Goal: Task Accomplishment & Management: Complete application form

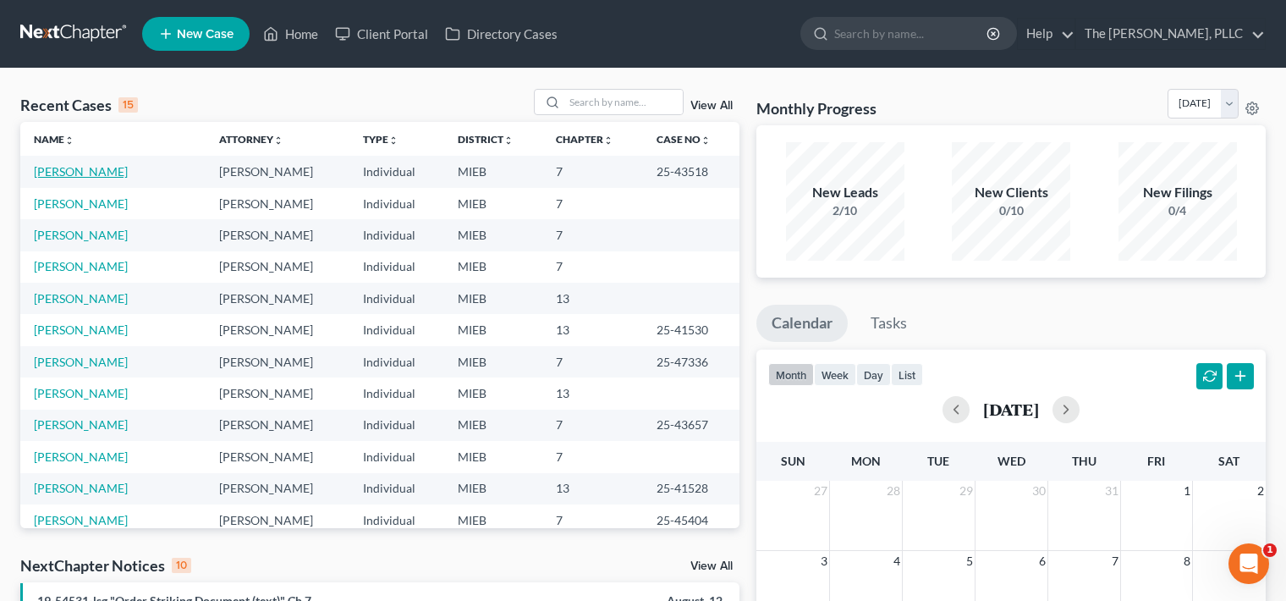
click at [81, 173] on link "[PERSON_NAME]" at bounding box center [81, 171] width 94 height 14
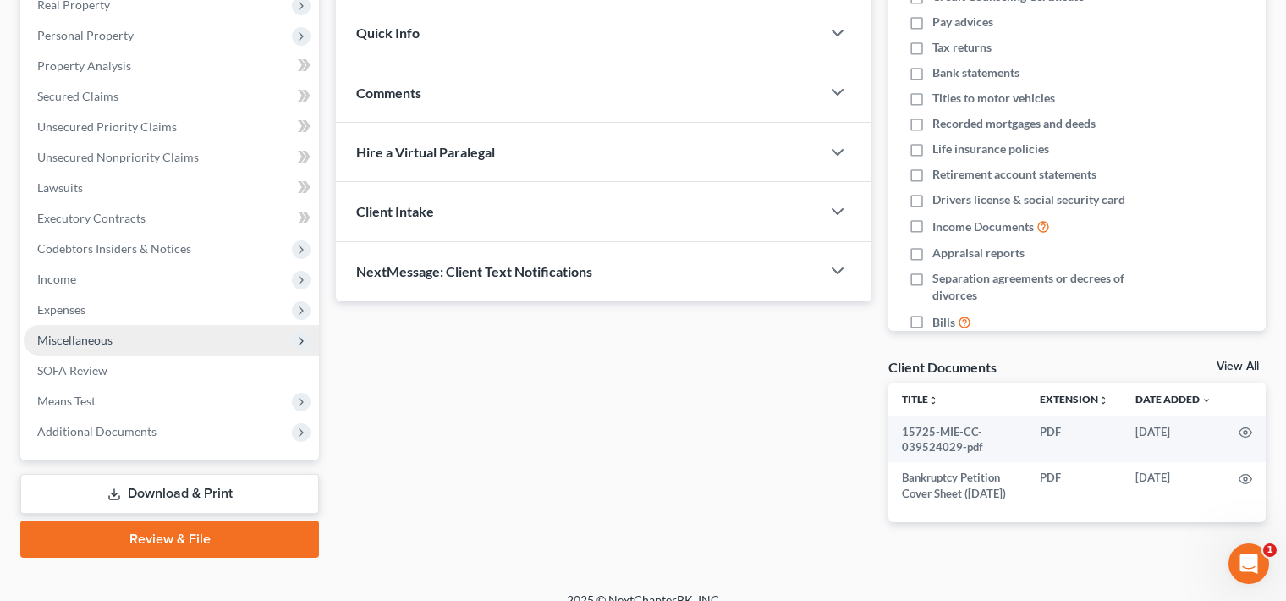
scroll to position [277, 0]
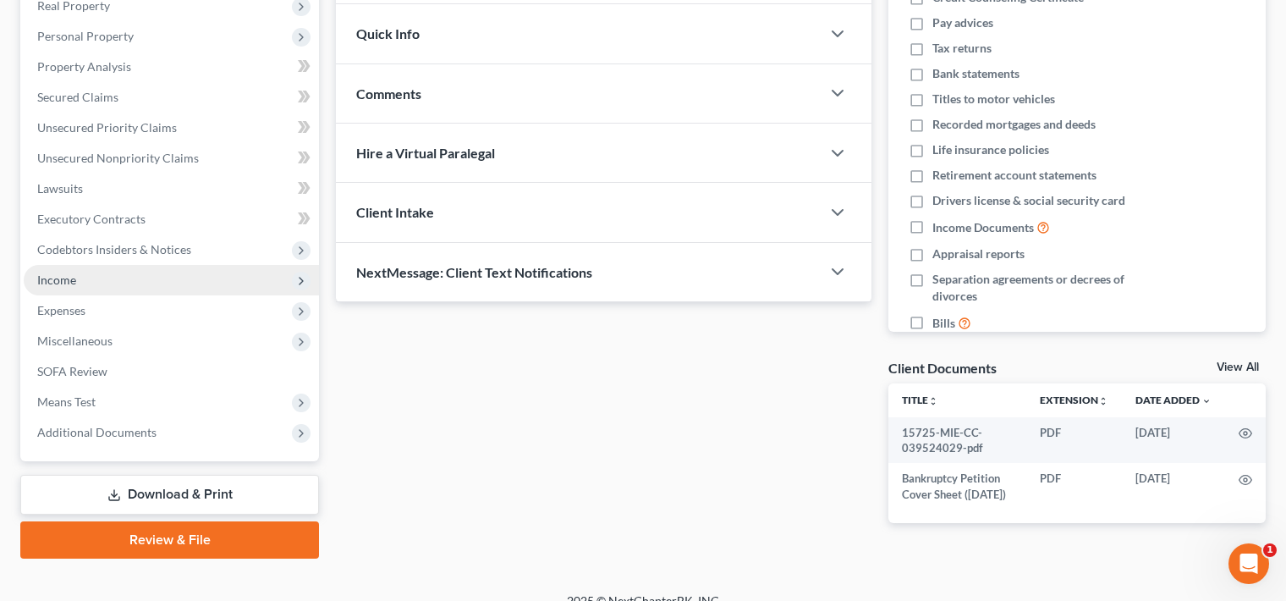
click at [217, 287] on span "Income" at bounding box center [171, 280] width 295 height 30
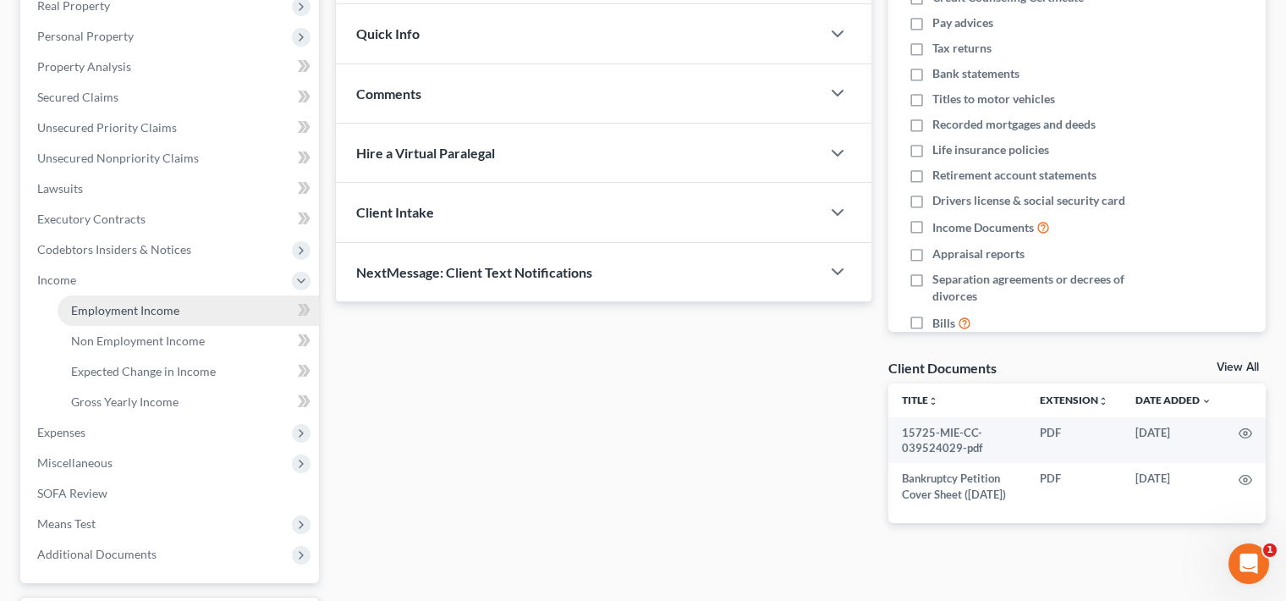
click at [252, 300] on link "Employment Income" at bounding box center [188, 310] width 261 height 30
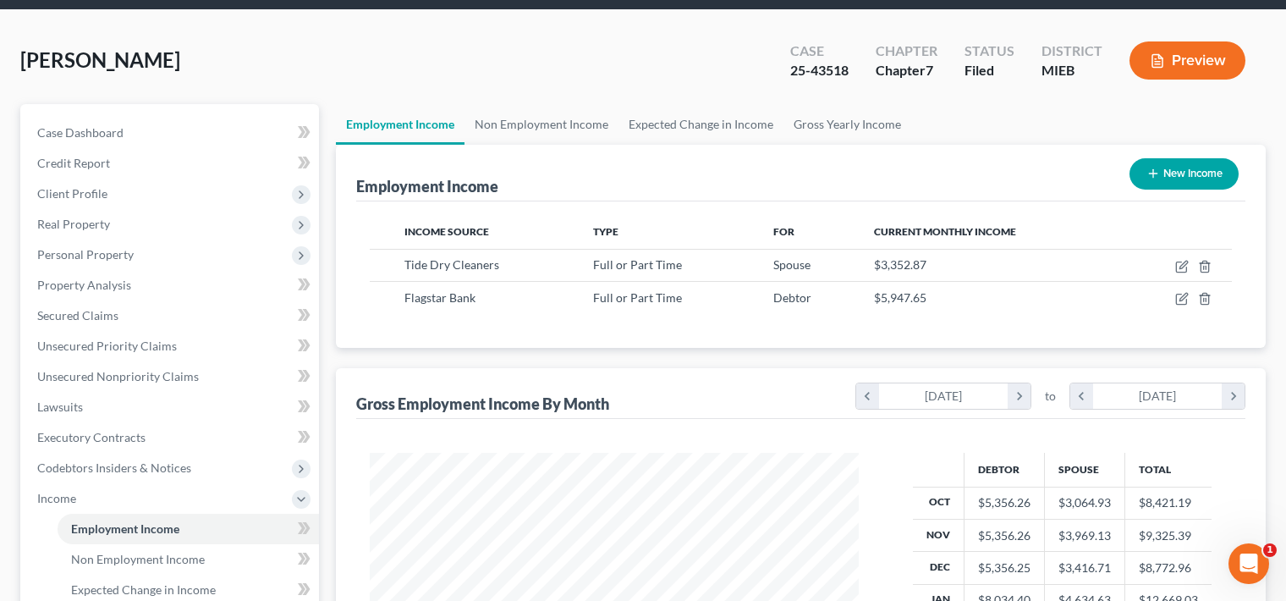
scroll to position [322, 0]
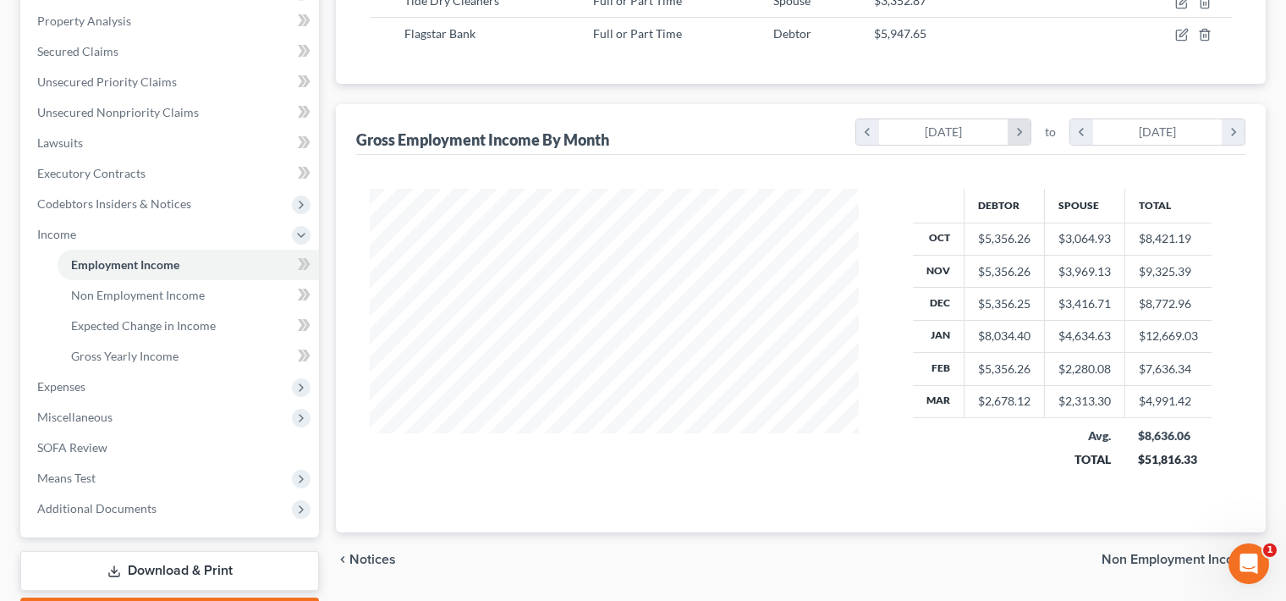
click at [1020, 136] on icon "chevron_right" at bounding box center [1019, 131] width 23 height 25
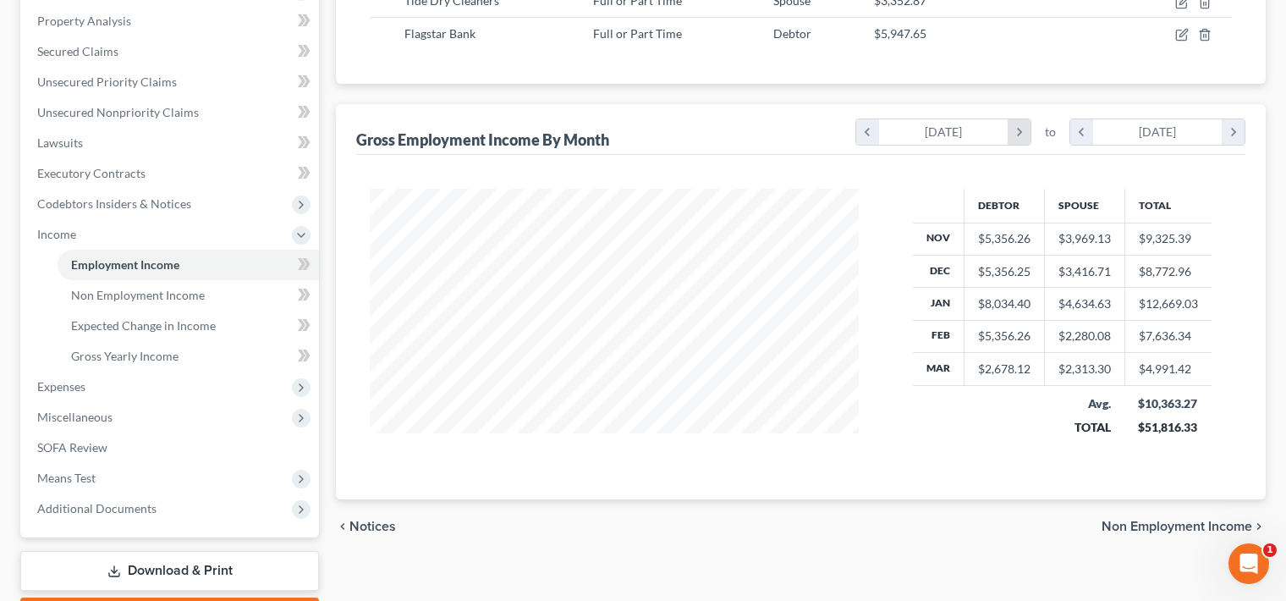
scroll to position [845854, 845601]
click at [1020, 136] on icon "chevron_right" at bounding box center [1019, 131] width 23 height 25
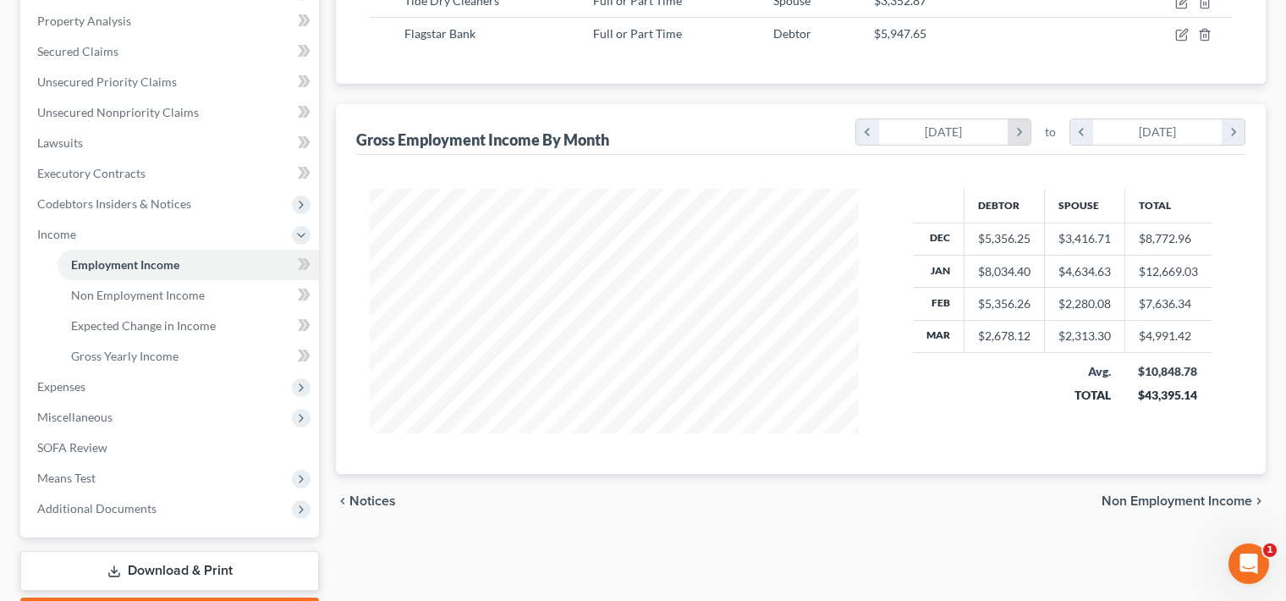
scroll to position [845880, 845601]
click at [1020, 136] on icon "chevron_right" at bounding box center [1019, 131] width 23 height 25
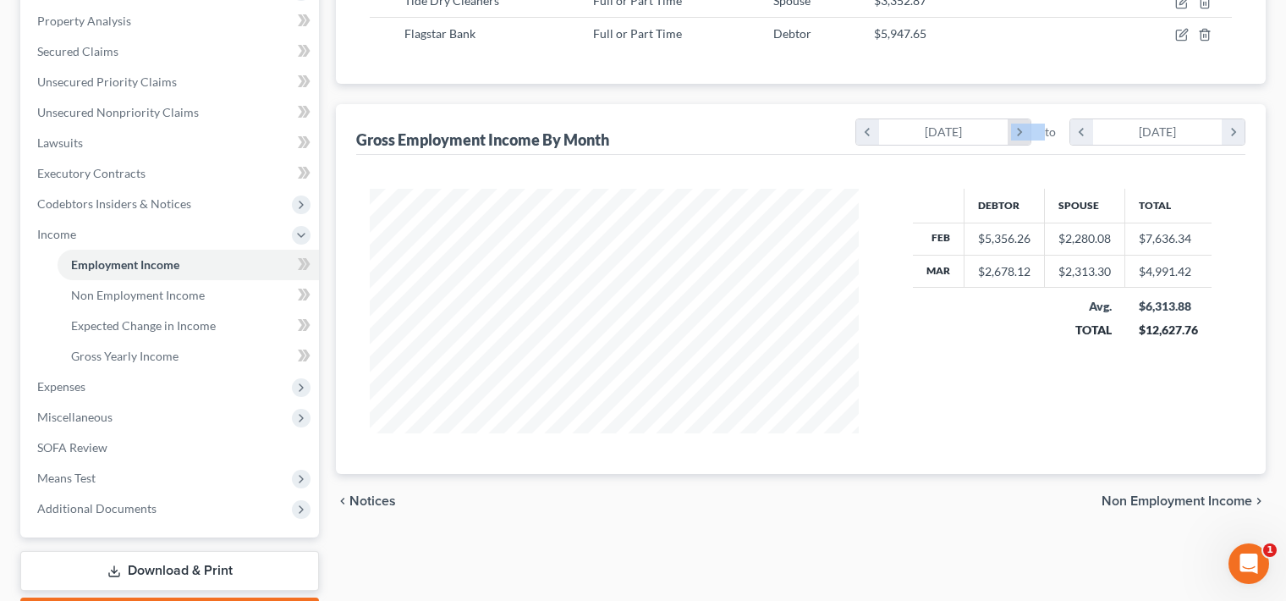
click at [1020, 136] on icon "chevron_right" at bounding box center [1019, 131] width 23 height 25
click at [1244, 134] on icon "chevron_right" at bounding box center [1233, 131] width 23 height 25
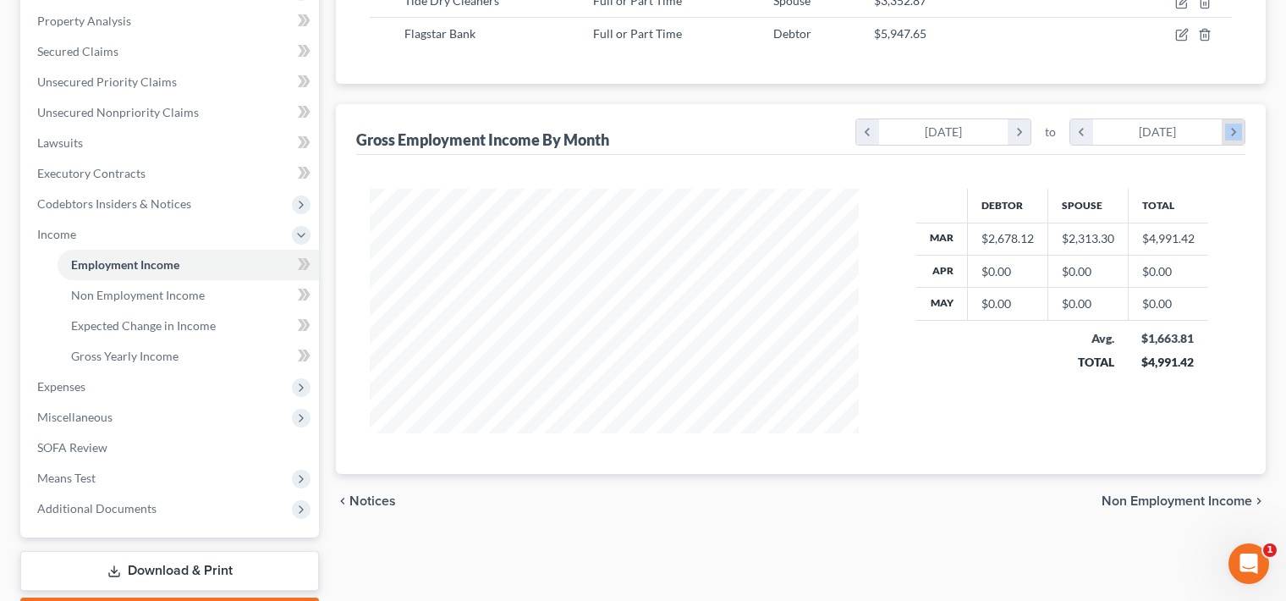
click at [1244, 134] on icon "chevron_right" at bounding box center [1233, 131] width 23 height 25
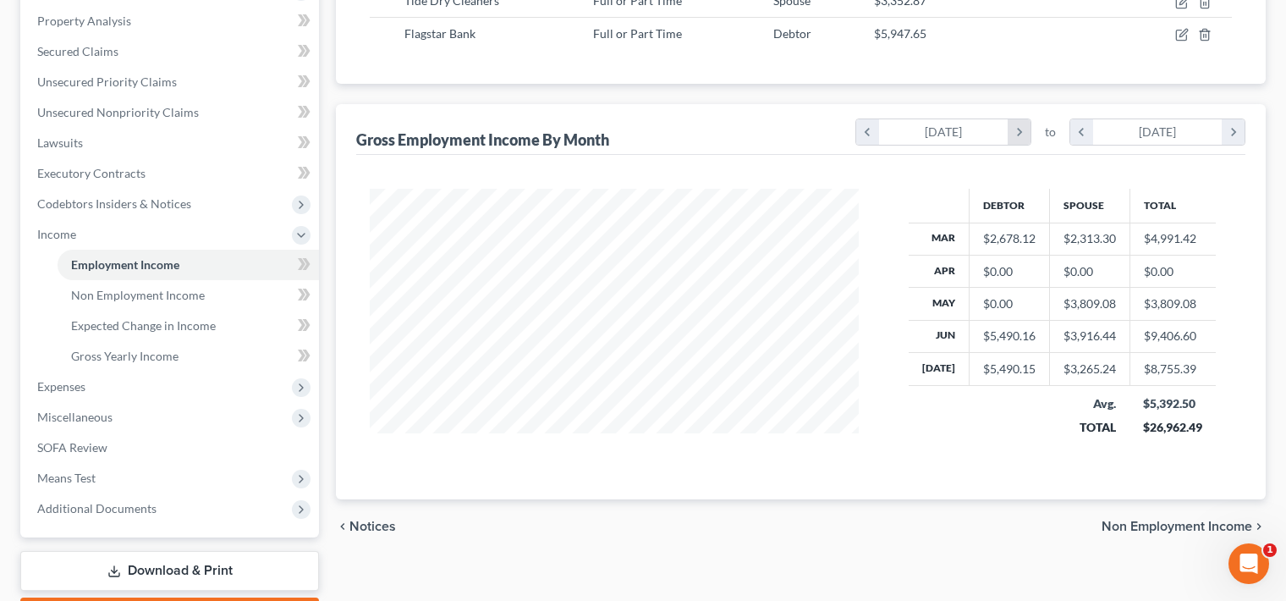
click at [1023, 126] on icon "chevron_right" at bounding box center [1019, 131] width 23 height 25
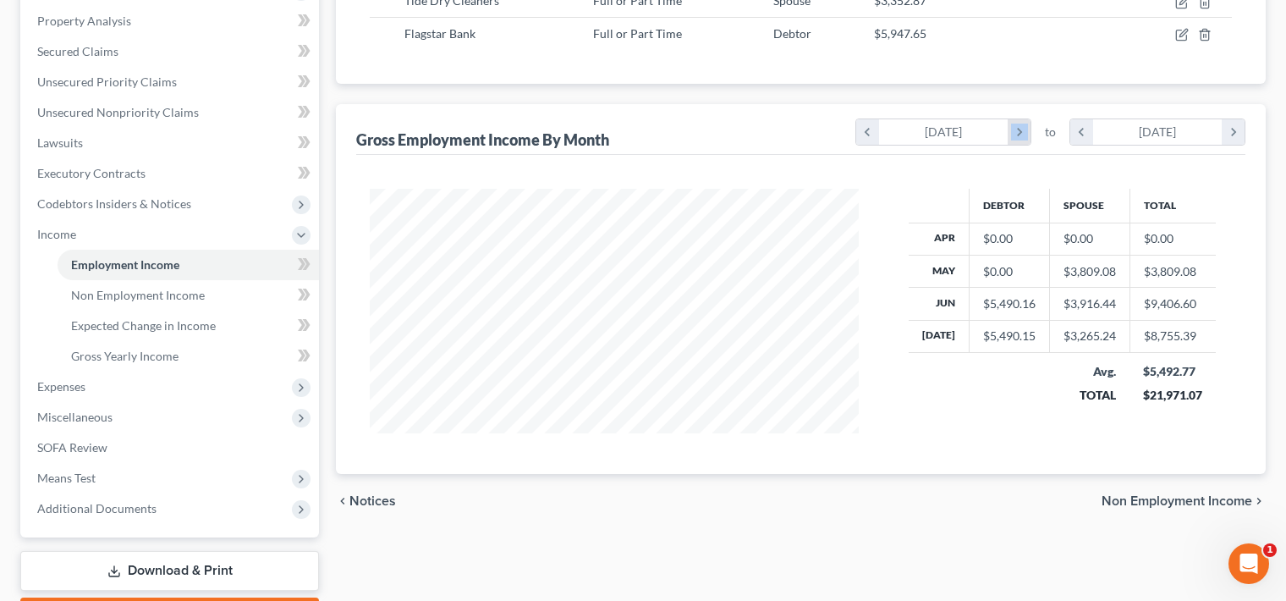
click at [1023, 126] on icon "chevron_right" at bounding box center [1019, 131] width 23 height 25
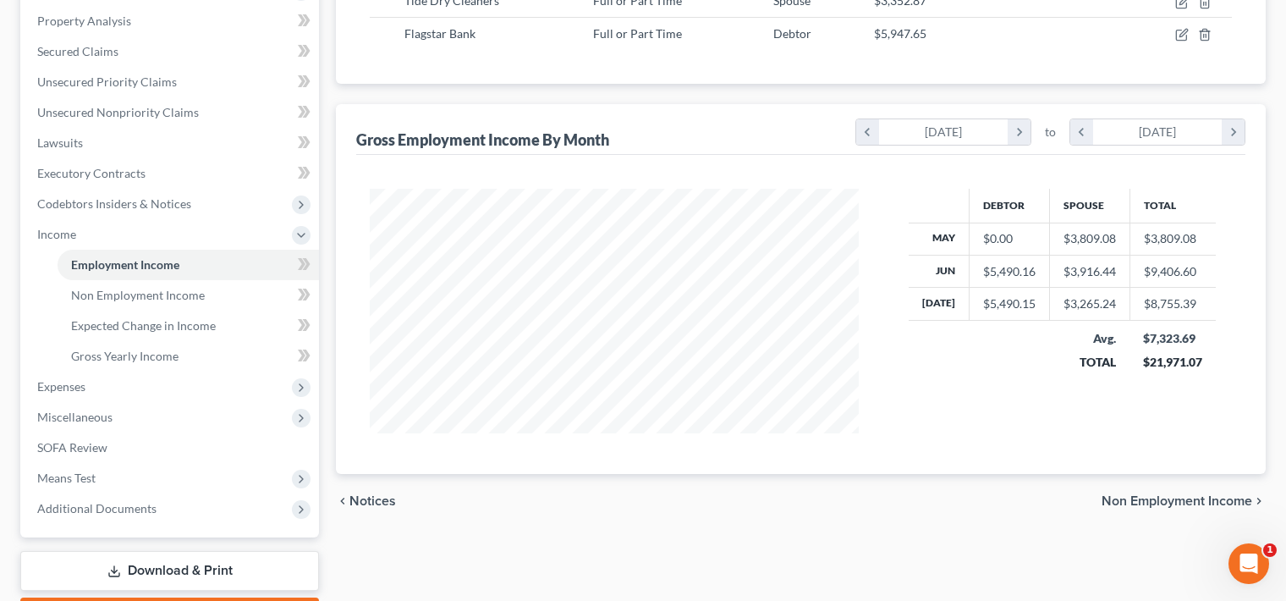
click at [887, 129] on div "[DATE]" at bounding box center [943, 131] width 129 height 25
click at [866, 127] on icon "chevron_left" at bounding box center [867, 131] width 23 height 25
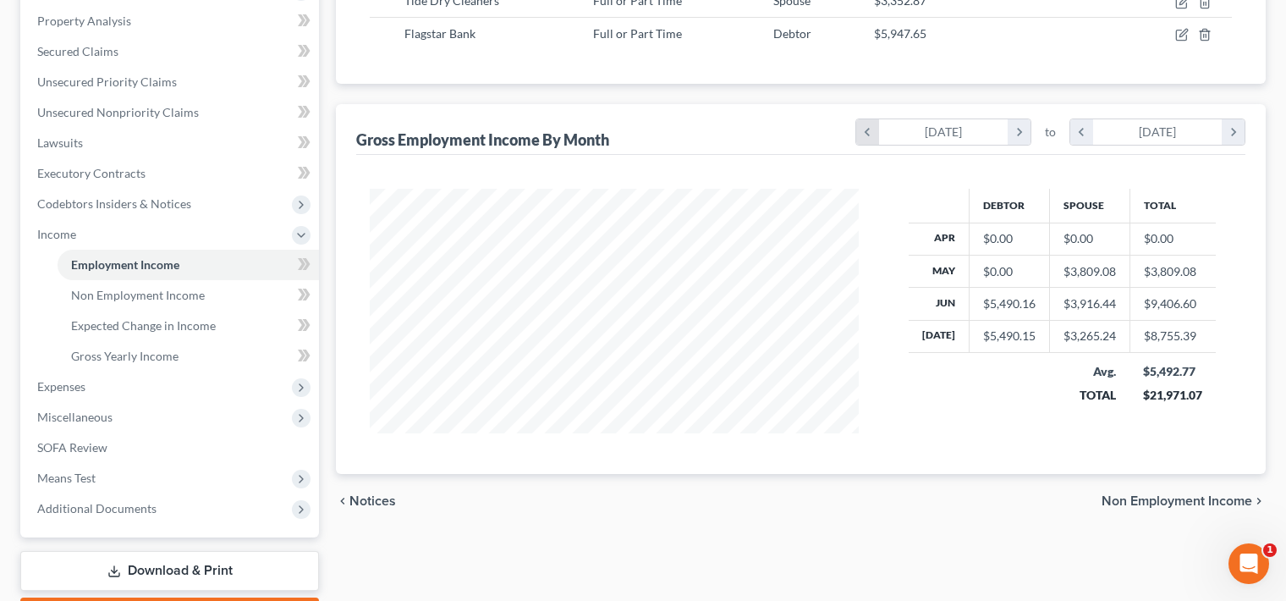
click at [866, 127] on icon "chevron_left" at bounding box center [867, 131] width 23 height 25
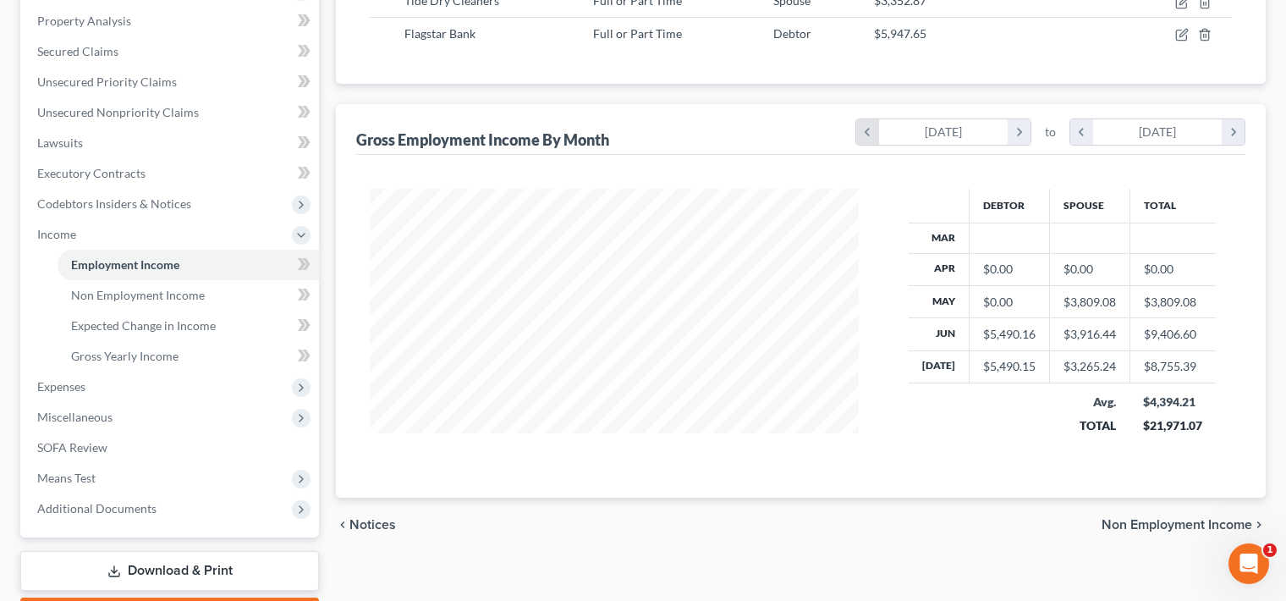
scroll to position [271, 523]
click at [866, 127] on icon "chevron_left" at bounding box center [867, 131] width 23 height 25
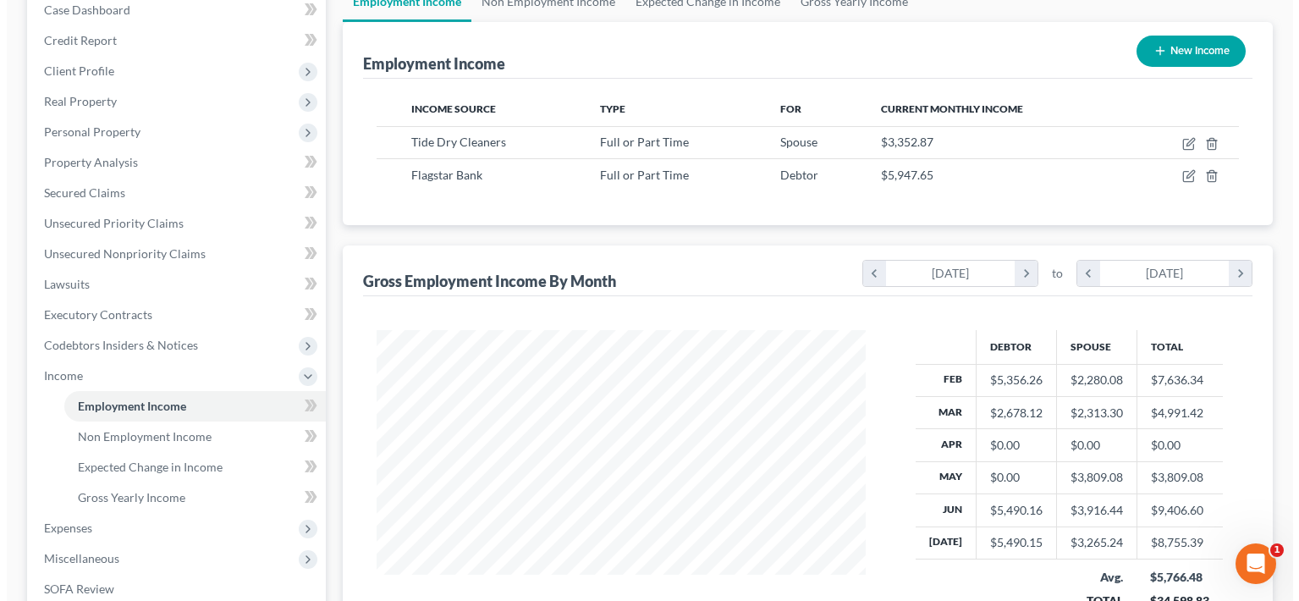
scroll to position [179, 0]
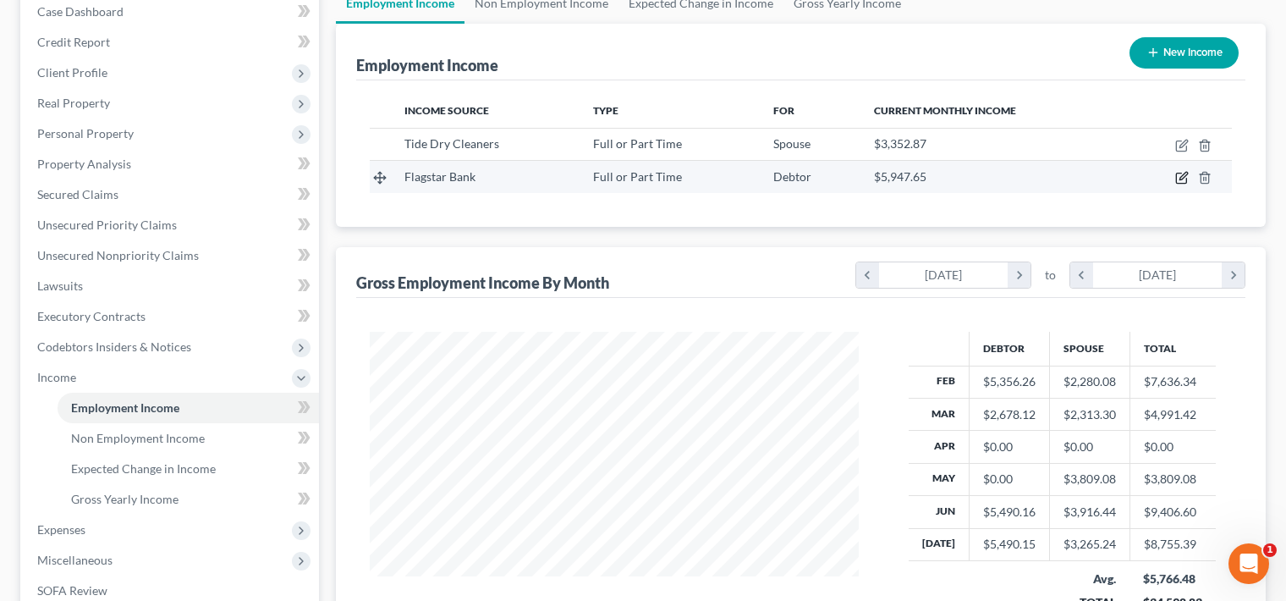
click at [1181, 176] on icon "button" at bounding box center [1183, 177] width 8 height 8
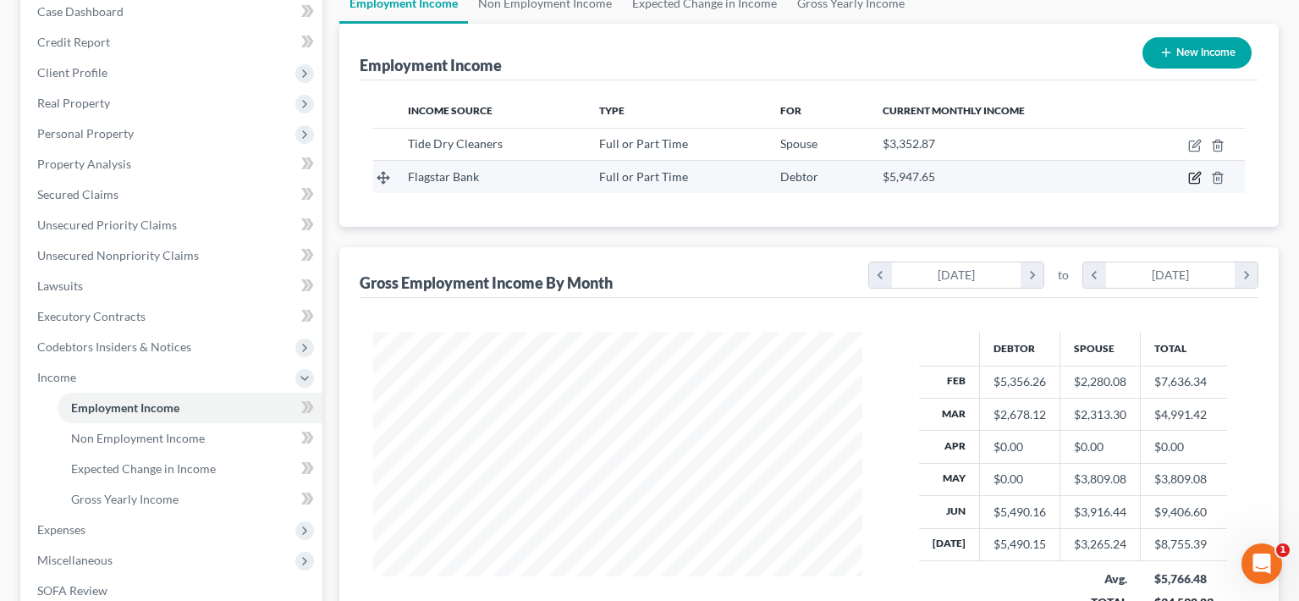
select select "0"
select select "35"
select select "2"
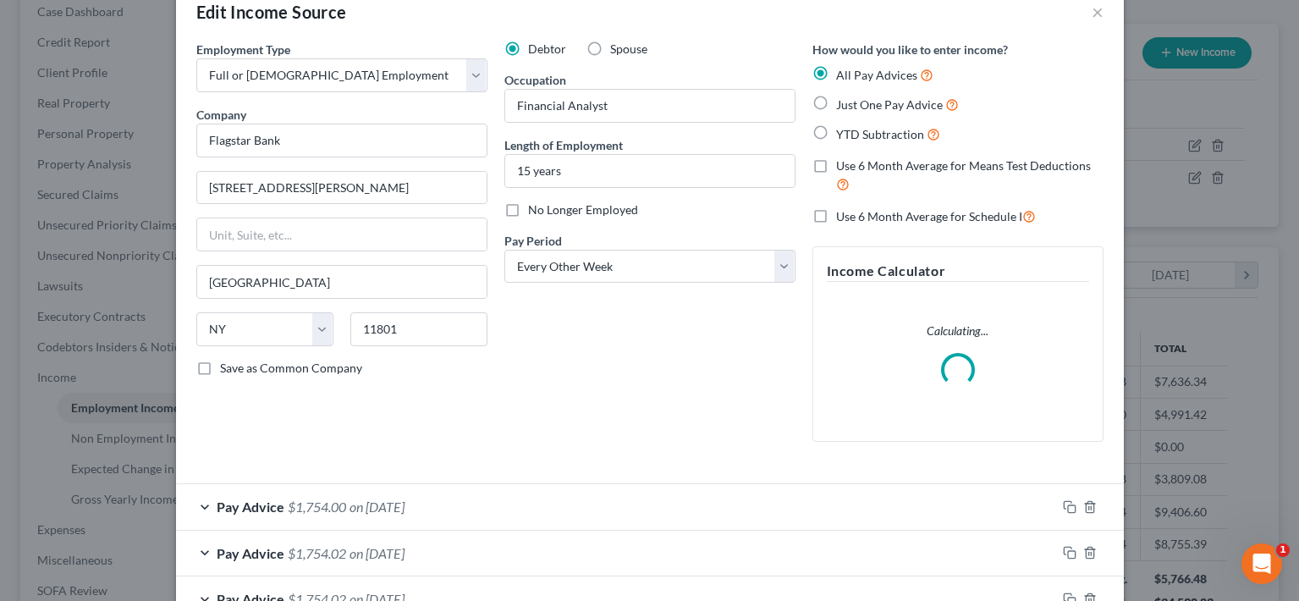
scroll to position [47, 0]
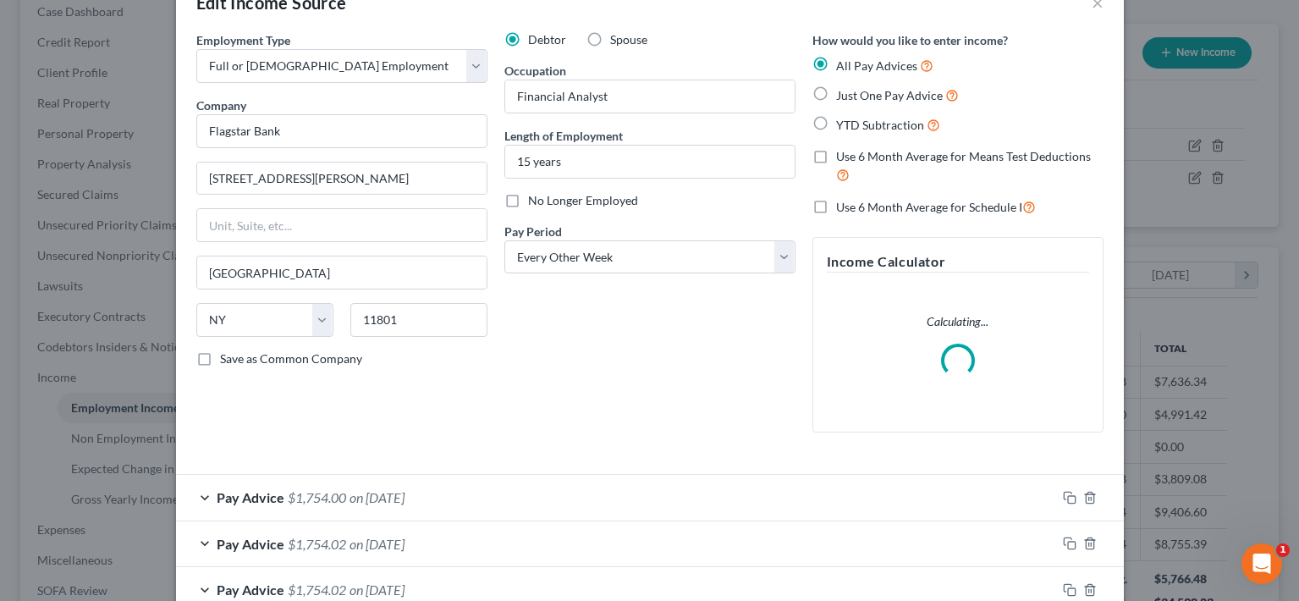
click at [870, 98] on span "Just One Pay Advice" at bounding box center [889, 95] width 107 height 14
click at [854, 96] on input "Just One Pay Advice" at bounding box center [848, 90] width 11 height 11
radio input "true"
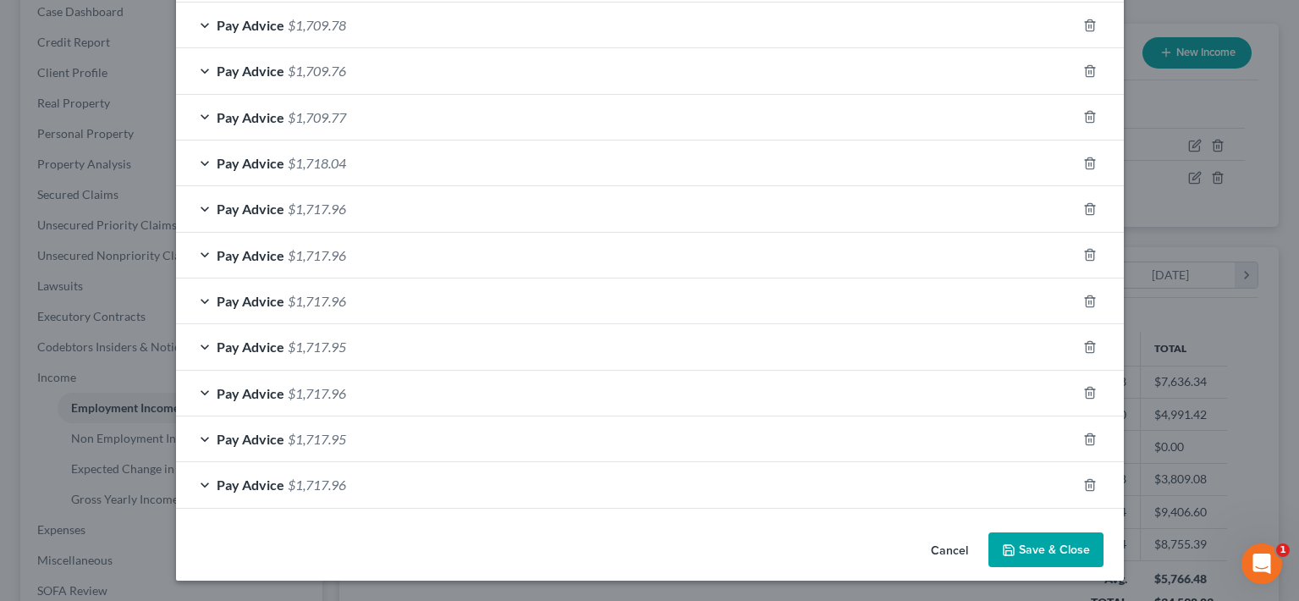
click at [1037, 549] on button "Save & Close" at bounding box center [1045, 550] width 115 height 36
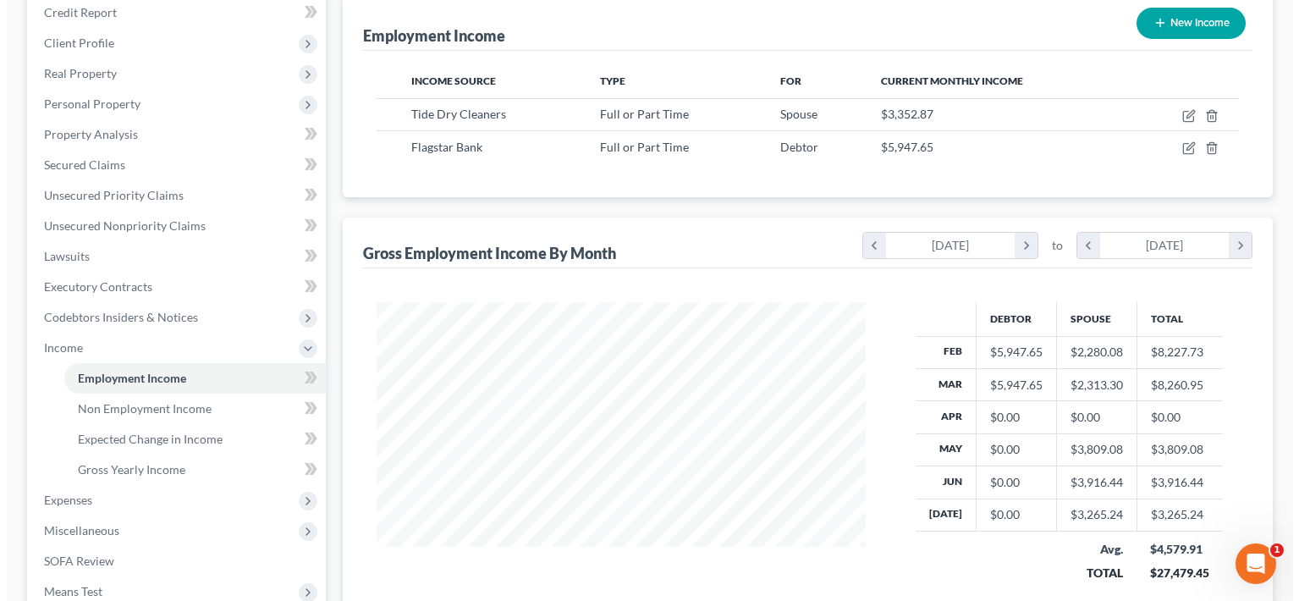
scroll to position [210, 0]
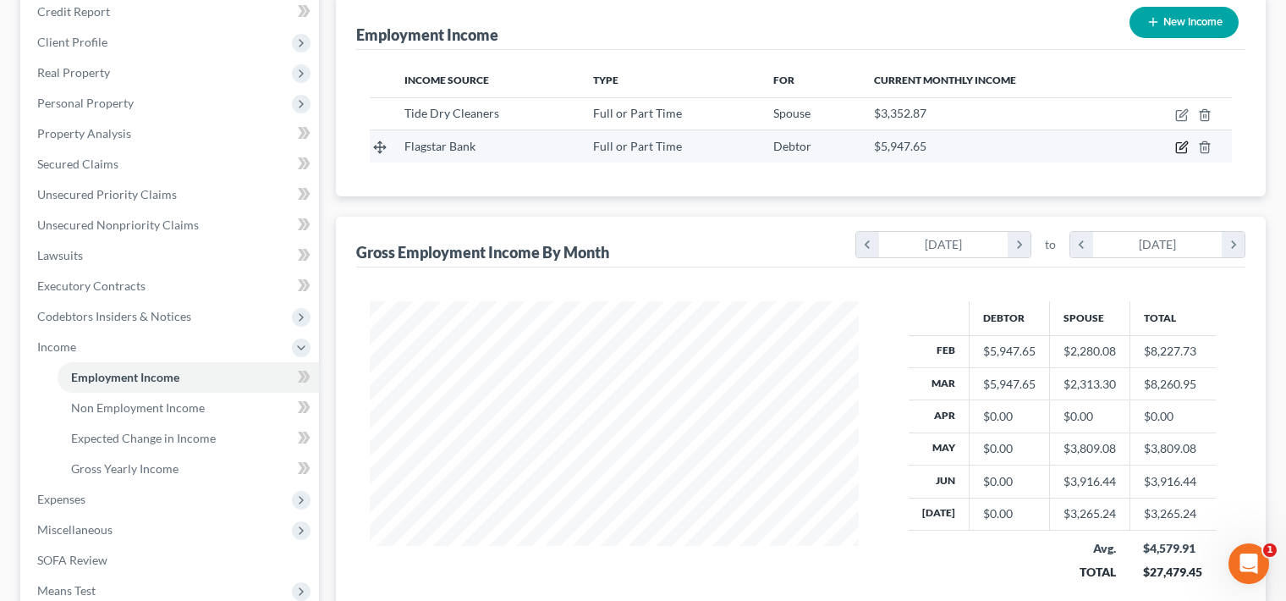
click at [1180, 141] on icon "button" at bounding box center [1182, 147] width 14 height 14
select select "0"
select select "35"
select select "2"
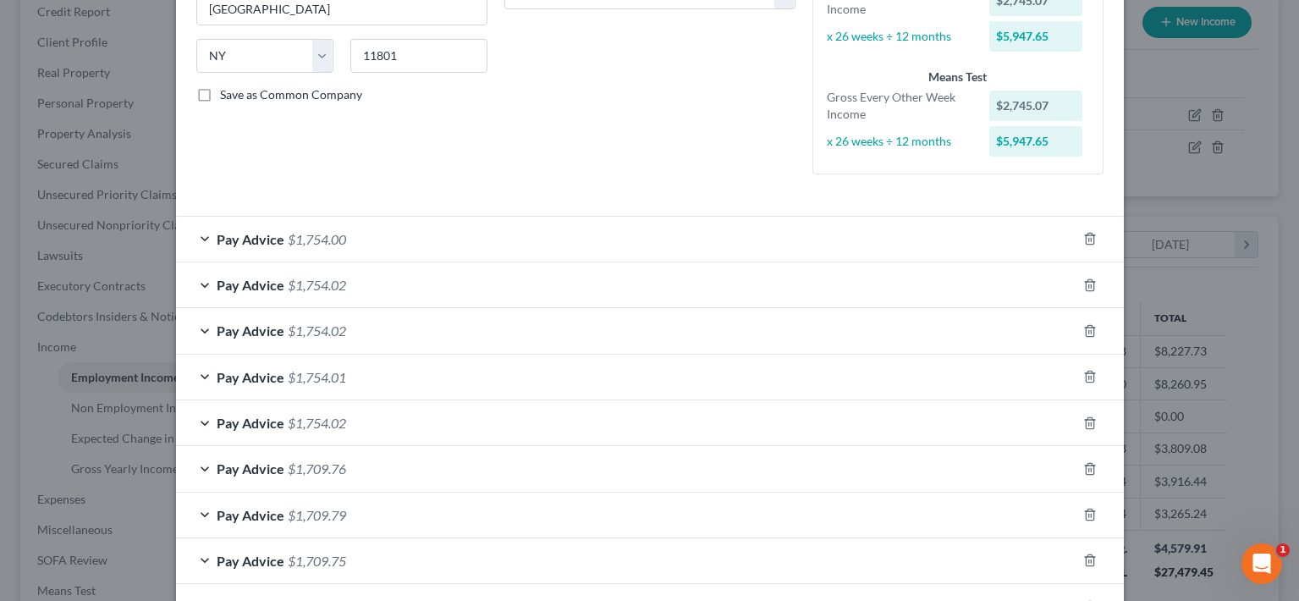
scroll to position [0, 0]
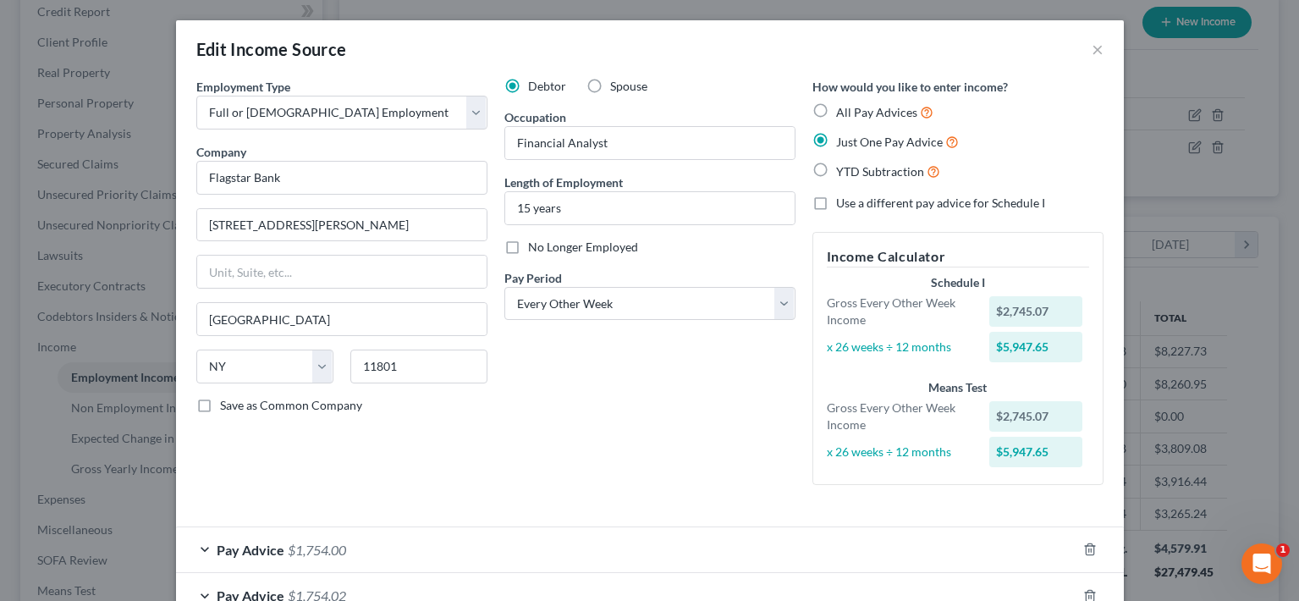
click at [862, 144] on span "Just One Pay Advice" at bounding box center [889, 142] width 107 height 14
click at [854, 143] on input "Just One Pay Advice" at bounding box center [848, 137] width 11 height 11
click at [862, 144] on span "Just One Pay Advice" at bounding box center [889, 142] width 107 height 14
click at [854, 143] on input "Just One Pay Advice" at bounding box center [848, 137] width 11 height 11
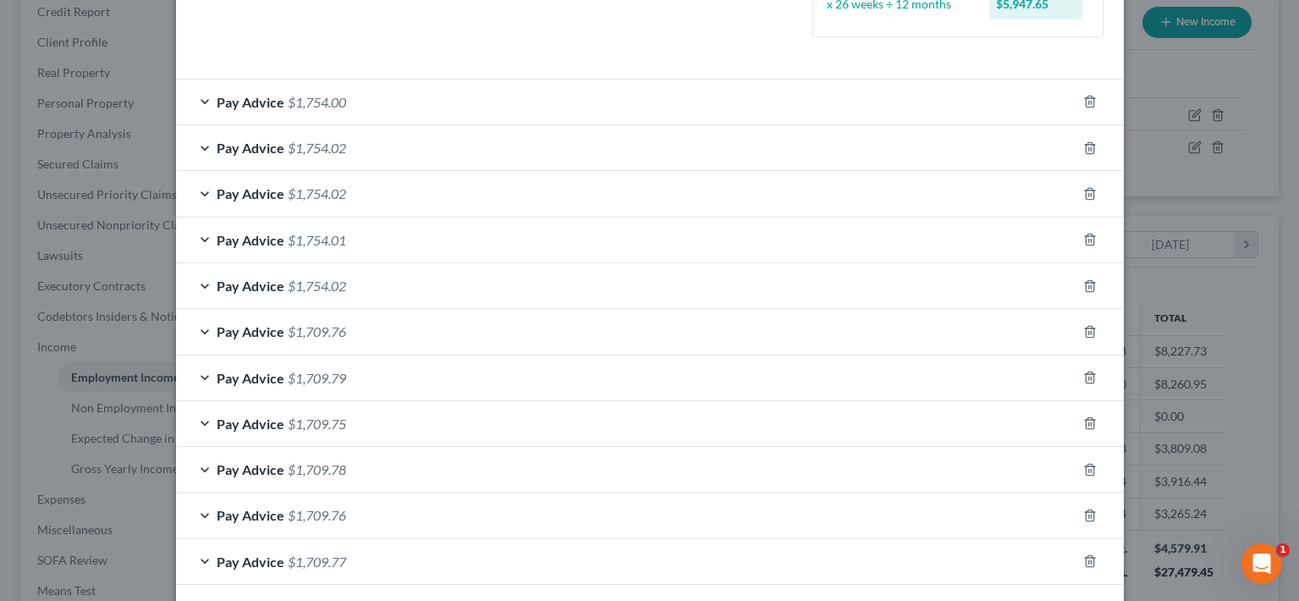
scroll to position [330, 0]
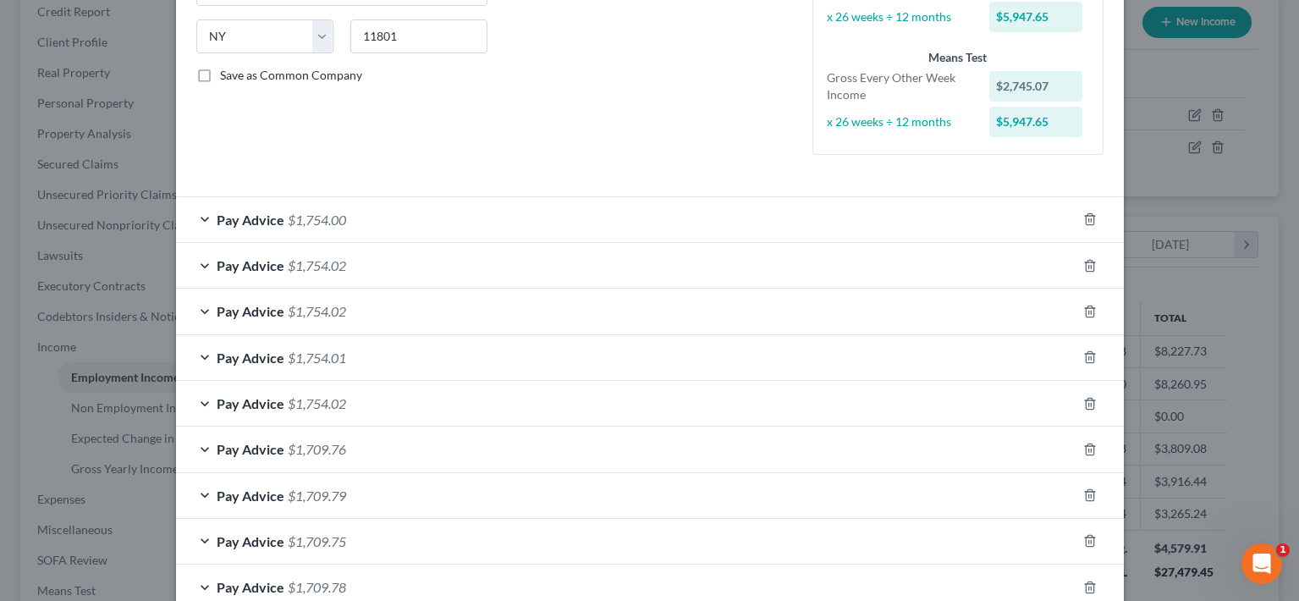
click at [471, 205] on div "Pay Advice $1,754.00" at bounding box center [626, 219] width 900 height 45
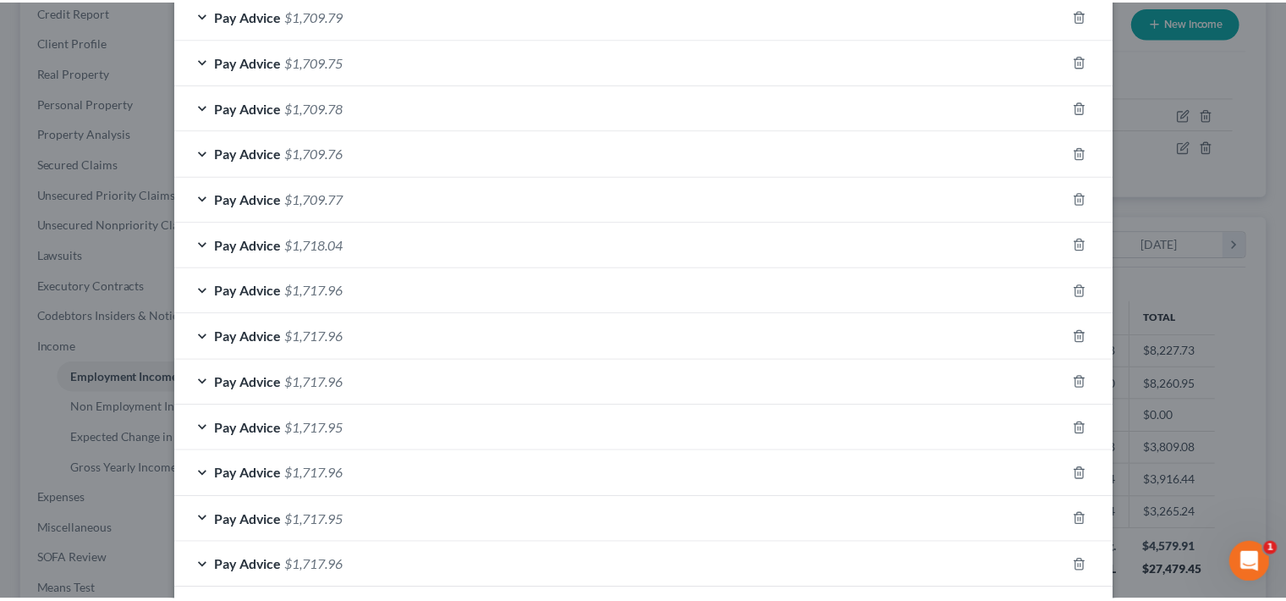
scroll to position [1306, 0]
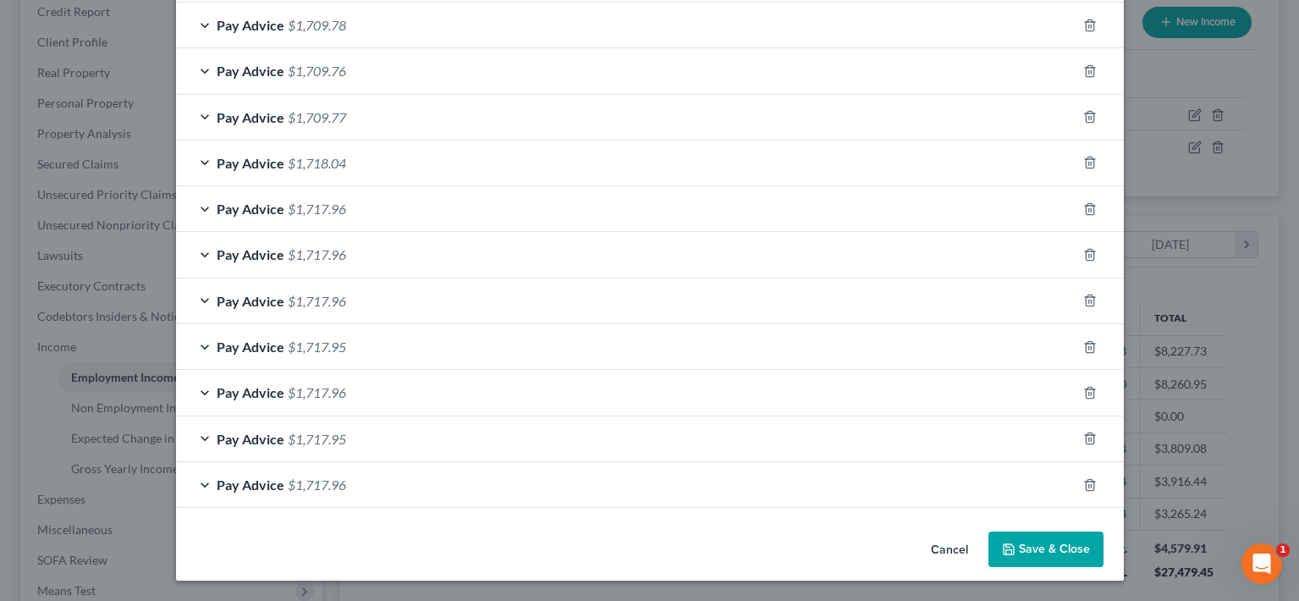
click at [1037, 543] on button "Save & Close" at bounding box center [1045, 549] width 115 height 36
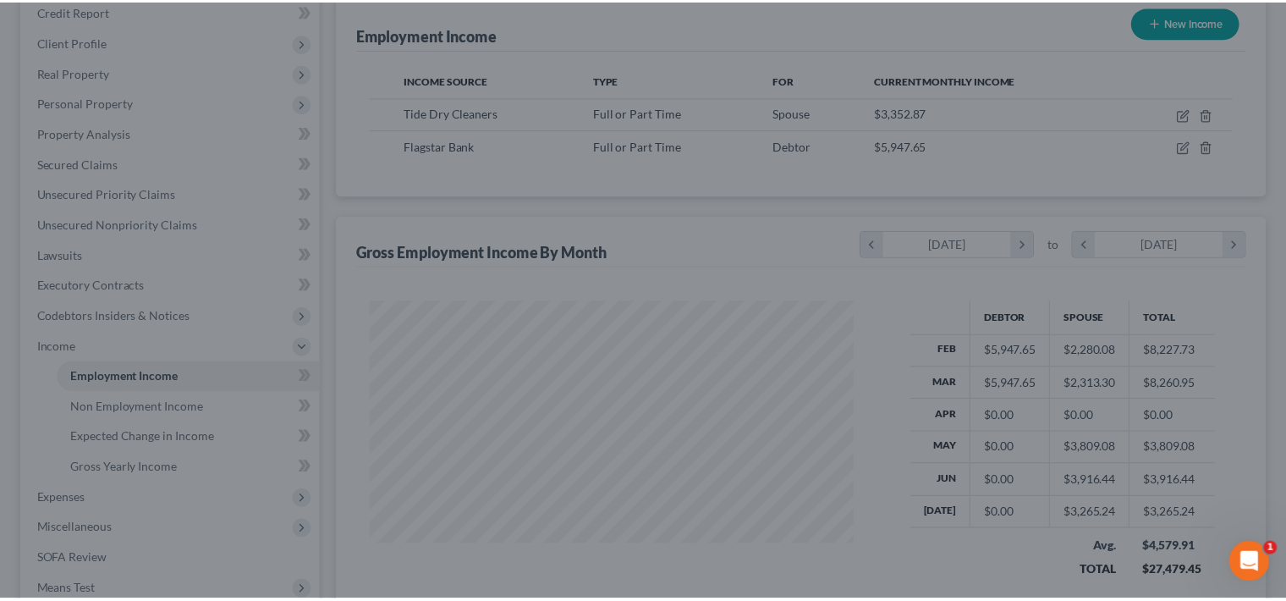
scroll to position [845821, 845601]
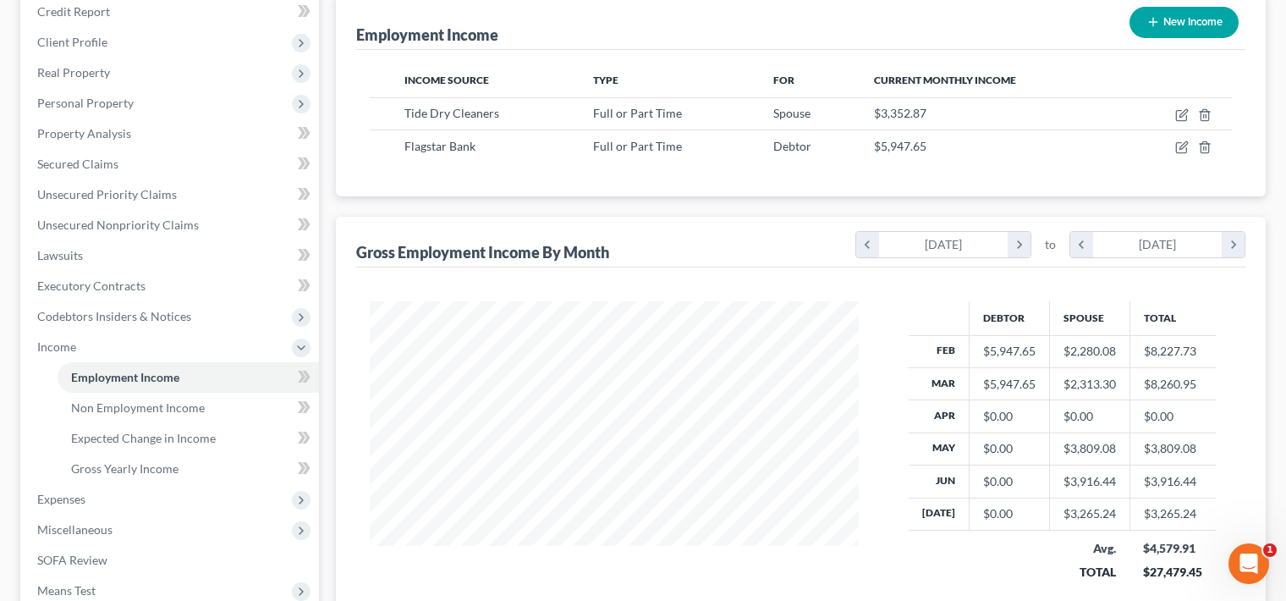
click at [1016, 424] on div "$0.00" at bounding box center [1009, 416] width 52 height 17
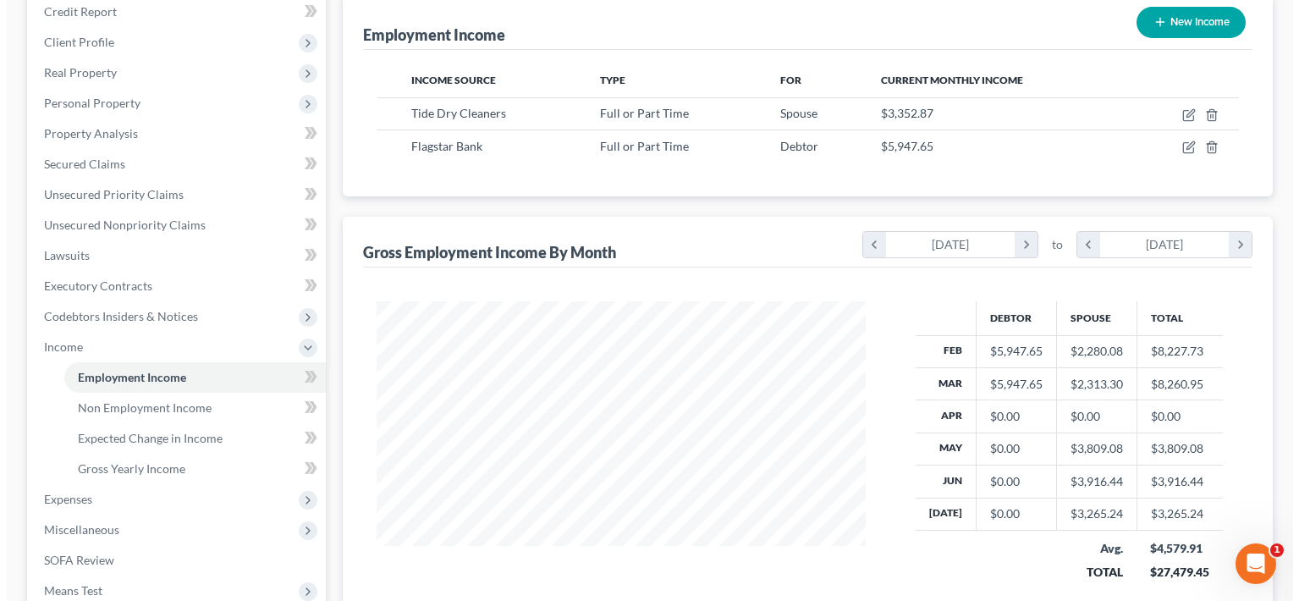
scroll to position [229, 0]
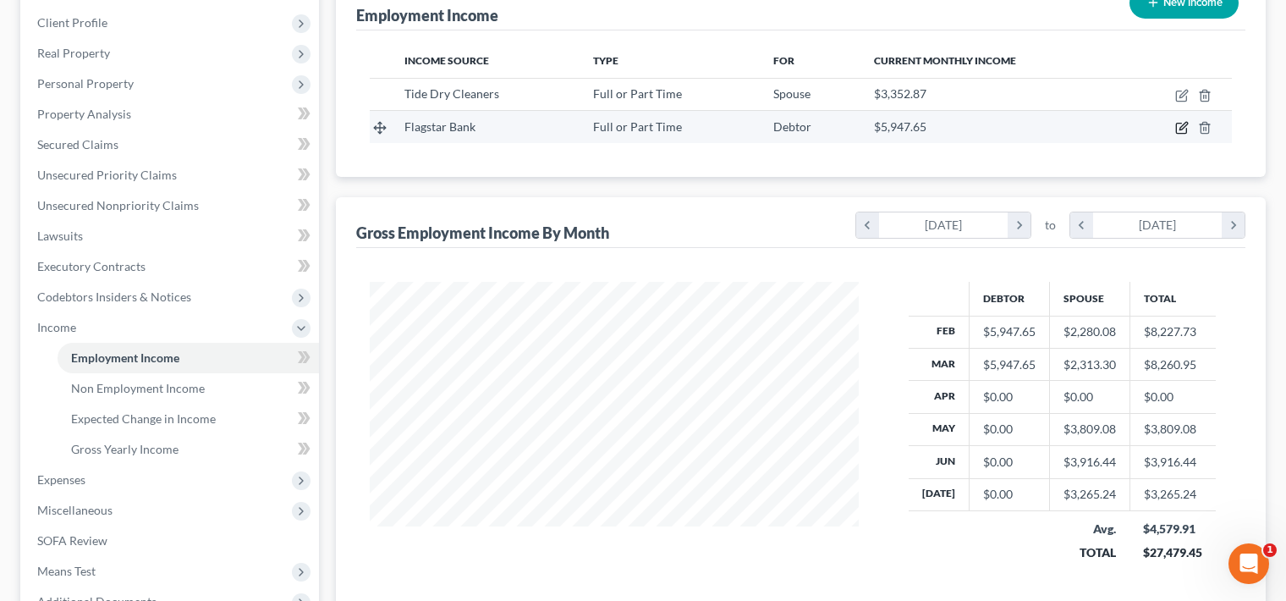
click at [1179, 129] on icon "button" at bounding box center [1183, 127] width 8 height 8
select select "0"
select select "35"
select select "2"
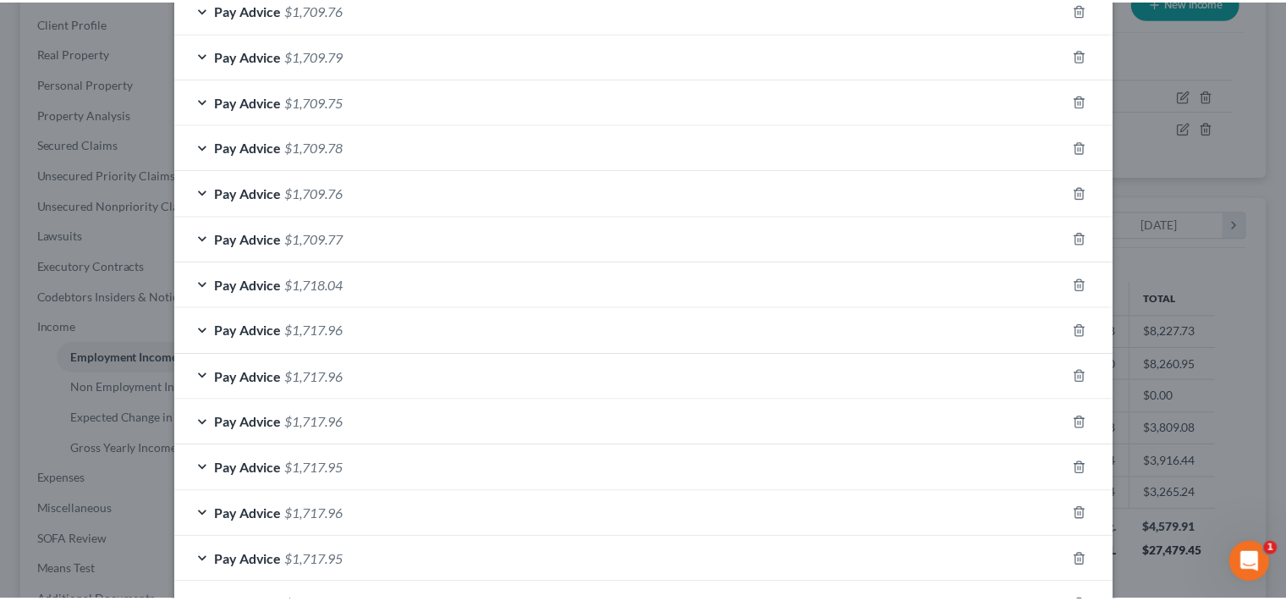
scroll to position [892, 0]
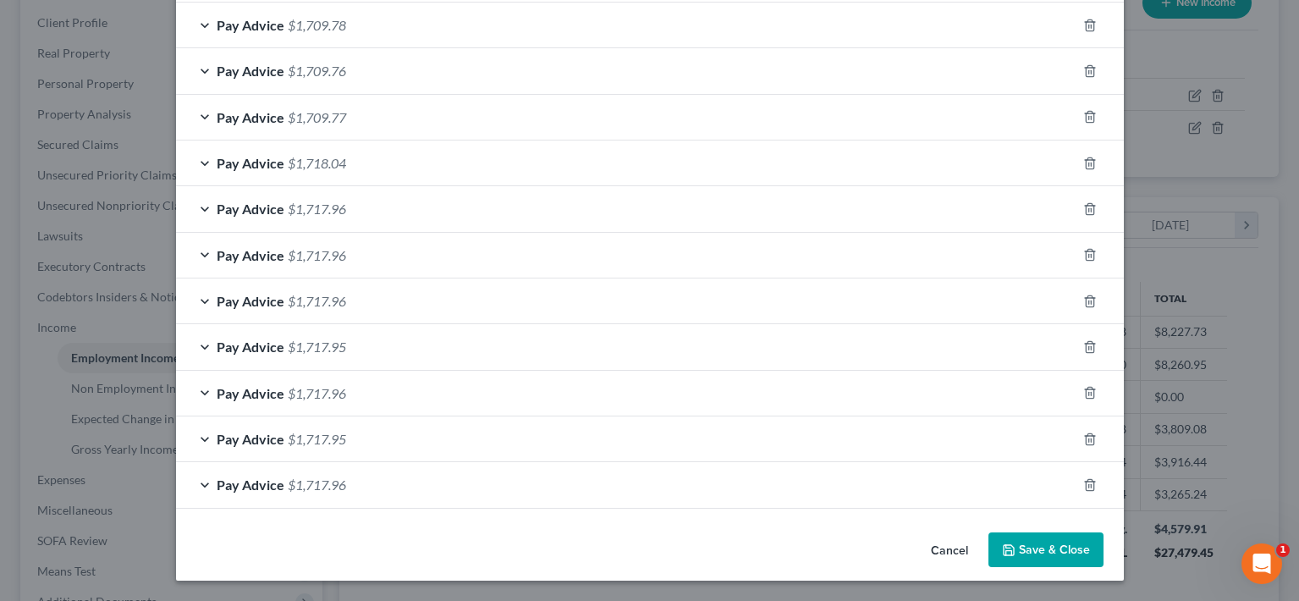
click at [946, 545] on button "Cancel" at bounding box center [949, 551] width 64 height 34
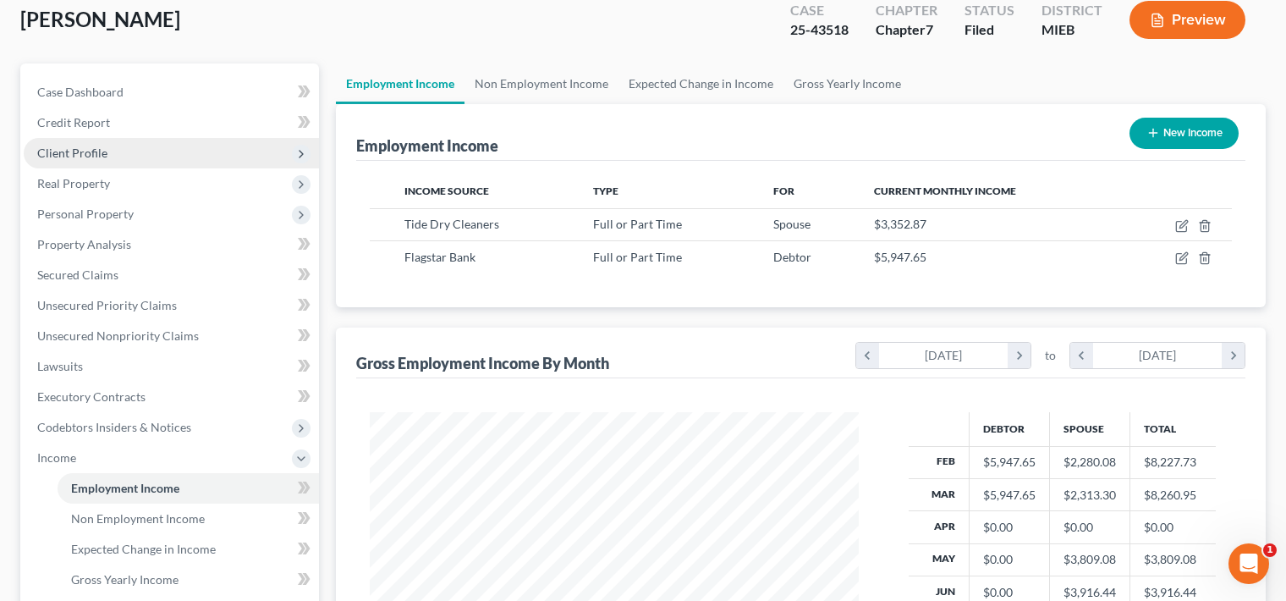
scroll to position [0, 0]
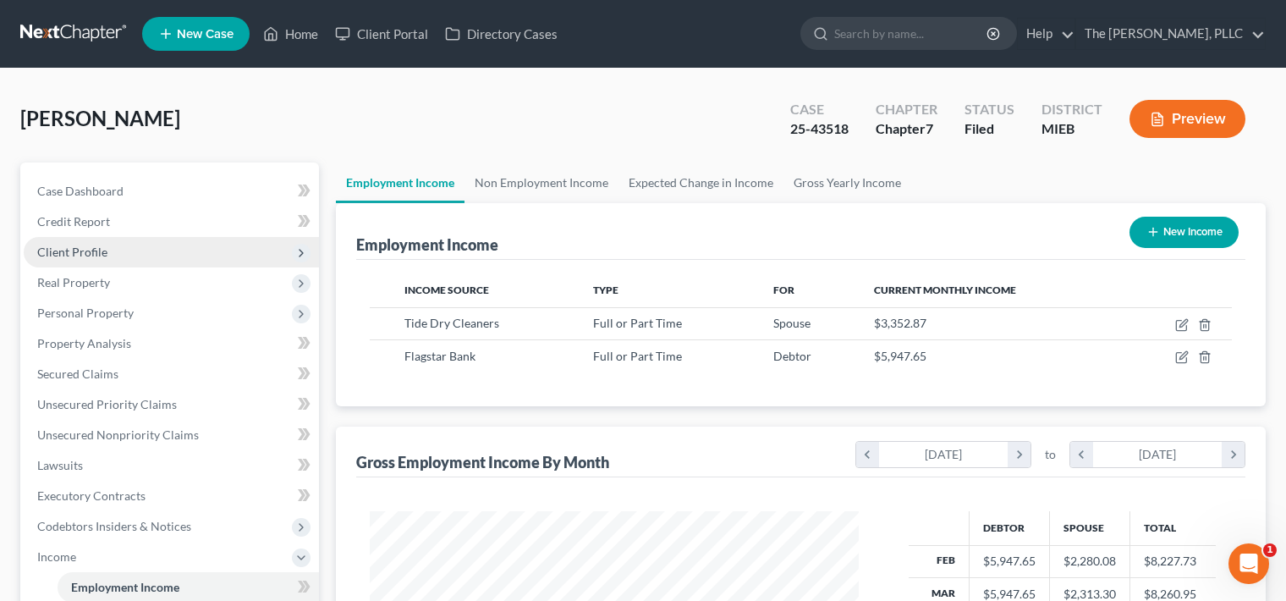
click at [77, 261] on span "Client Profile" at bounding box center [171, 252] width 295 height 30
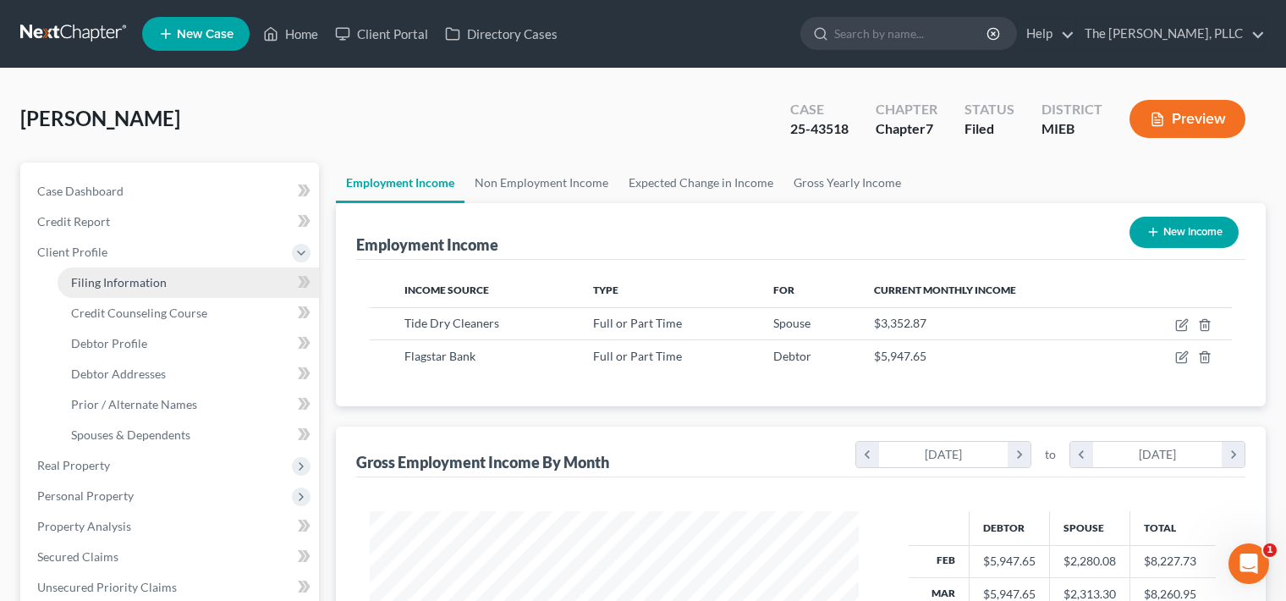
click at [120, 289] on link "Filing Information" at bounding box center [188, 282] width 261 height 30
select select "1"
select select "0"
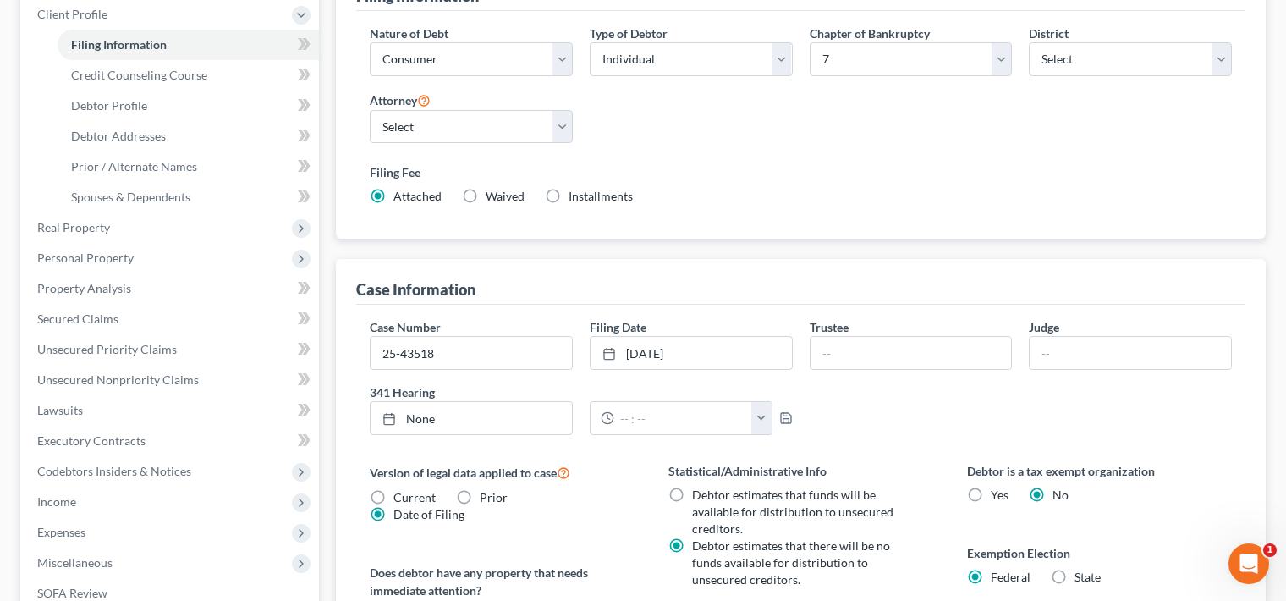
scroll to position [247, 0]
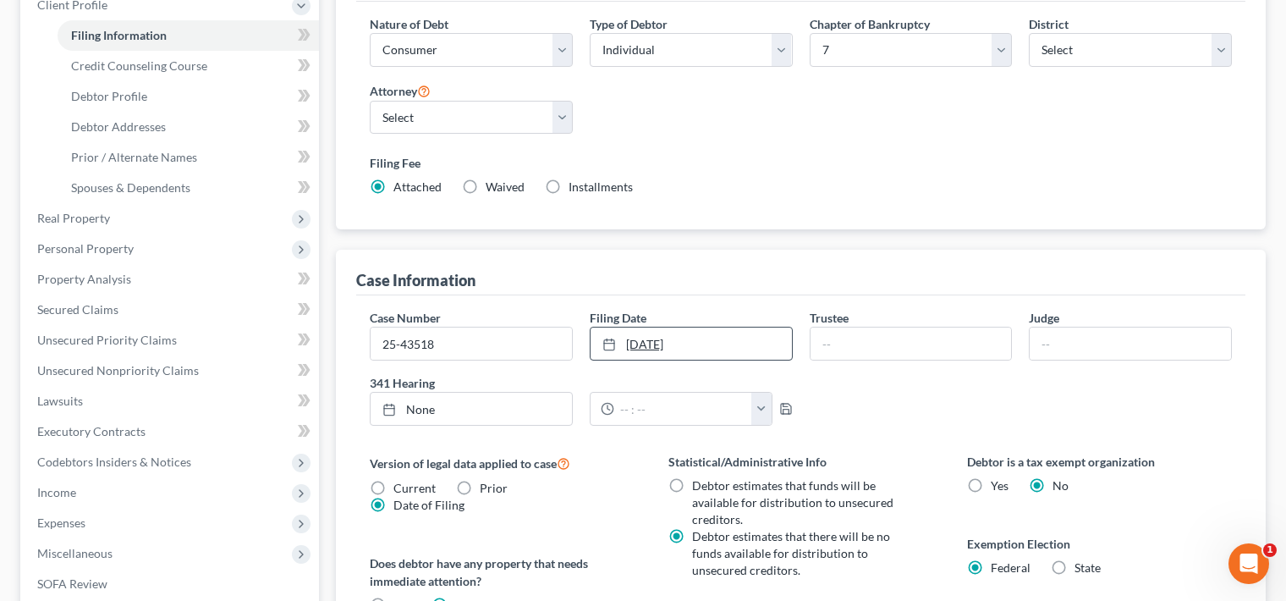
click at [655, 353] on link "[DATE]" at bounding box center [691, 343] width 201 height 32
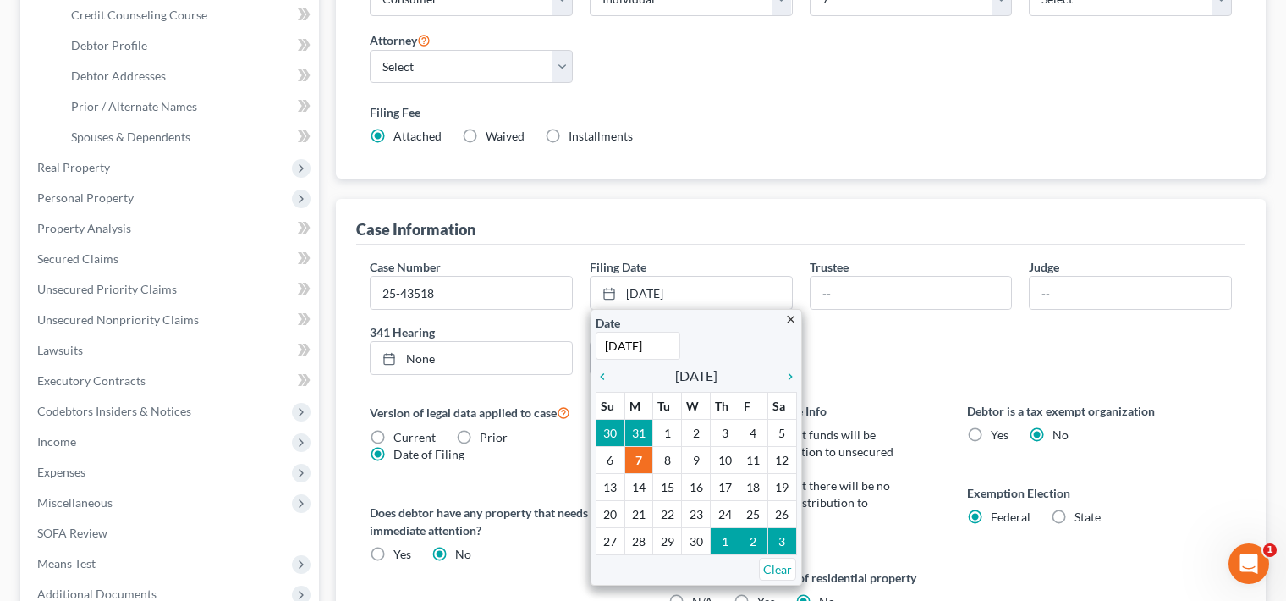
scroll to position [399, 0]
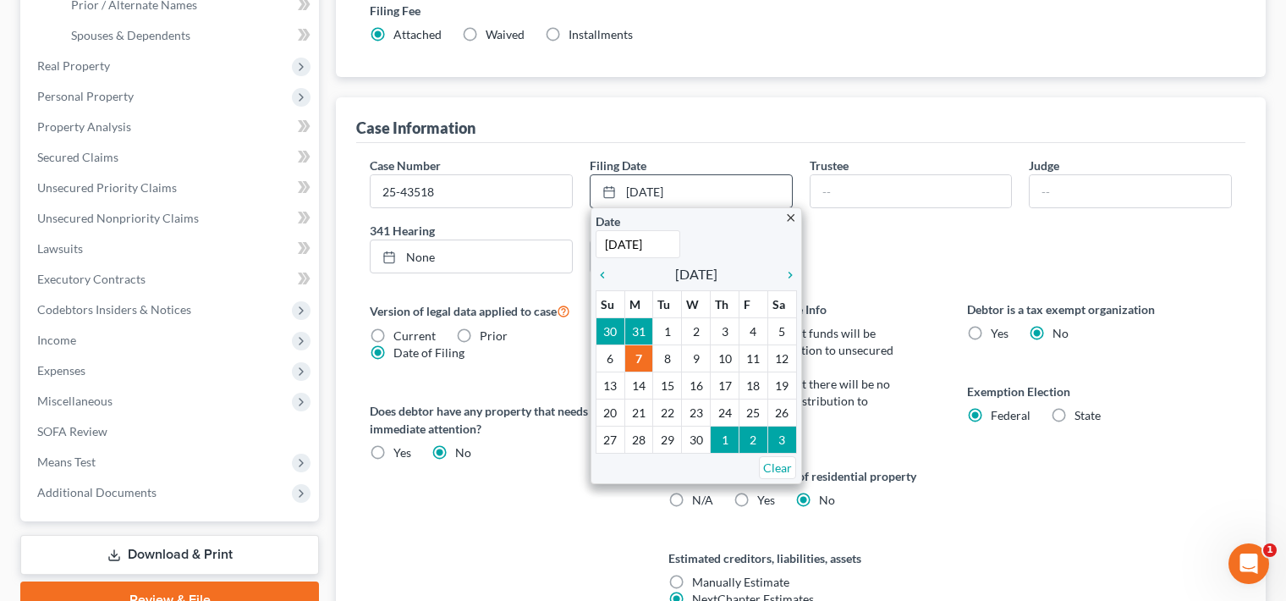
click at [796, 218] on icon "close" at bounding box center [790, 218] width 13 height 13
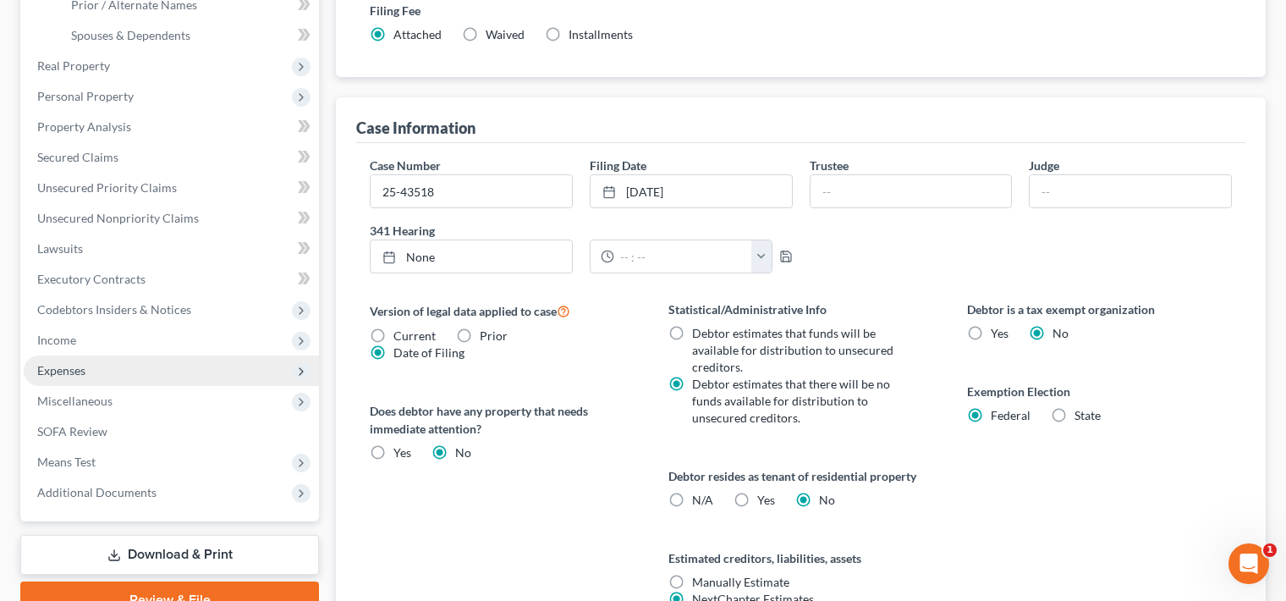
scroll to position [396, 0]
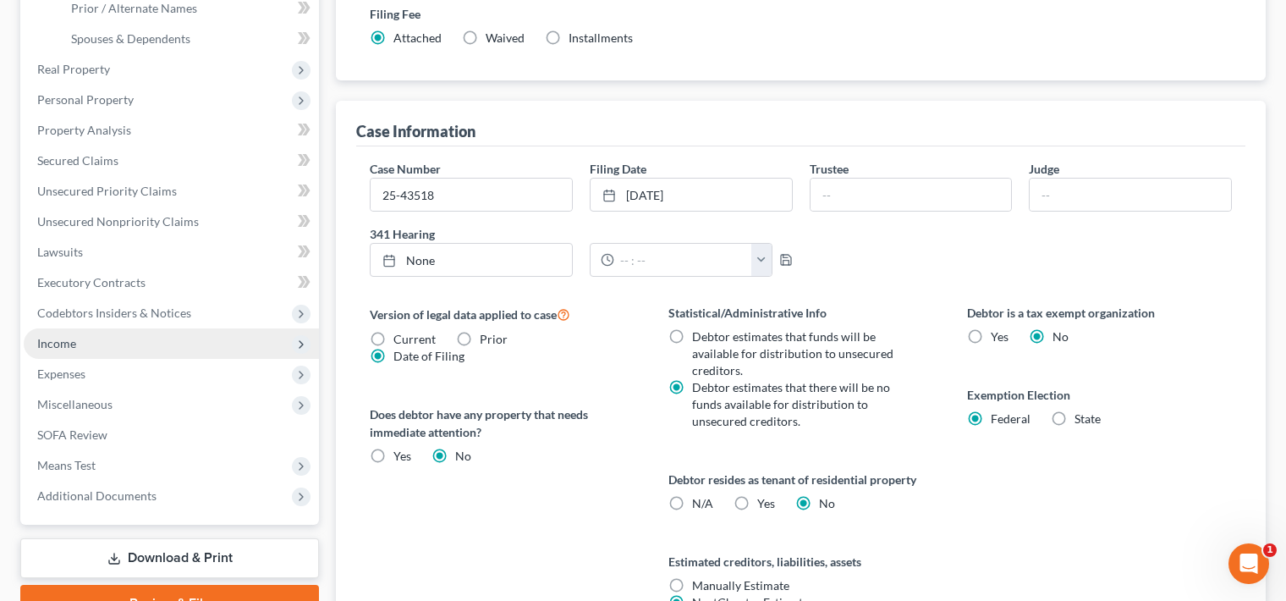
click at [87, 347] on span "Income" at bounding box center [171, 343] width 295 height 30
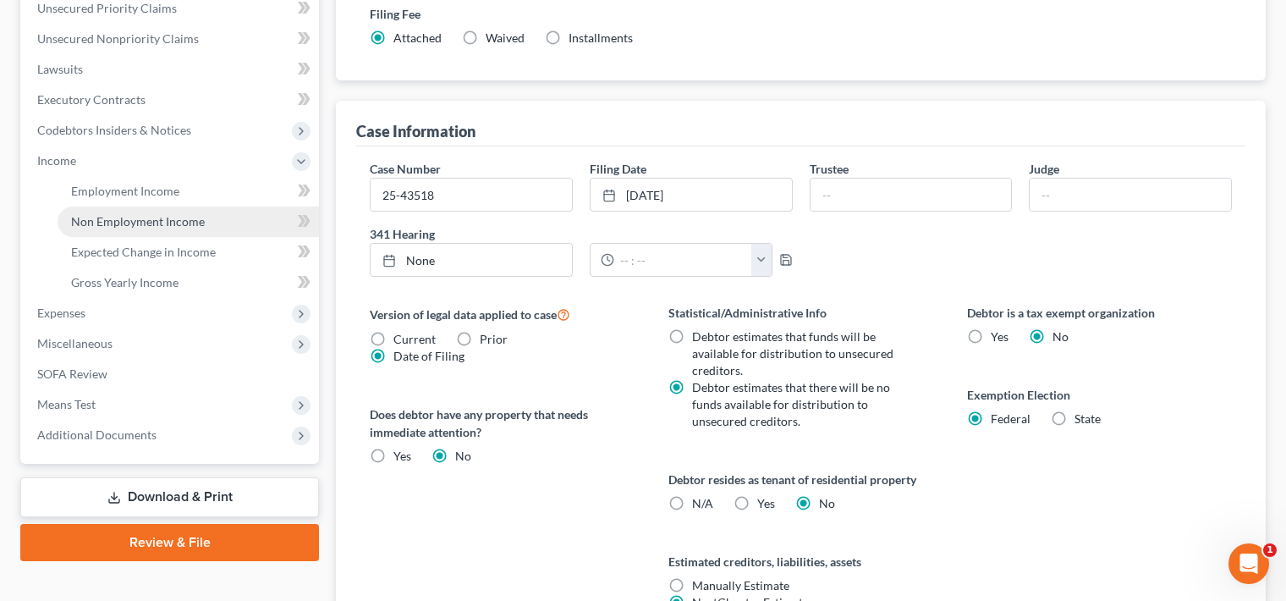
click at [141, 219] on span "Non Employment Income" at bounding box center [138, 221] width 134 height 14
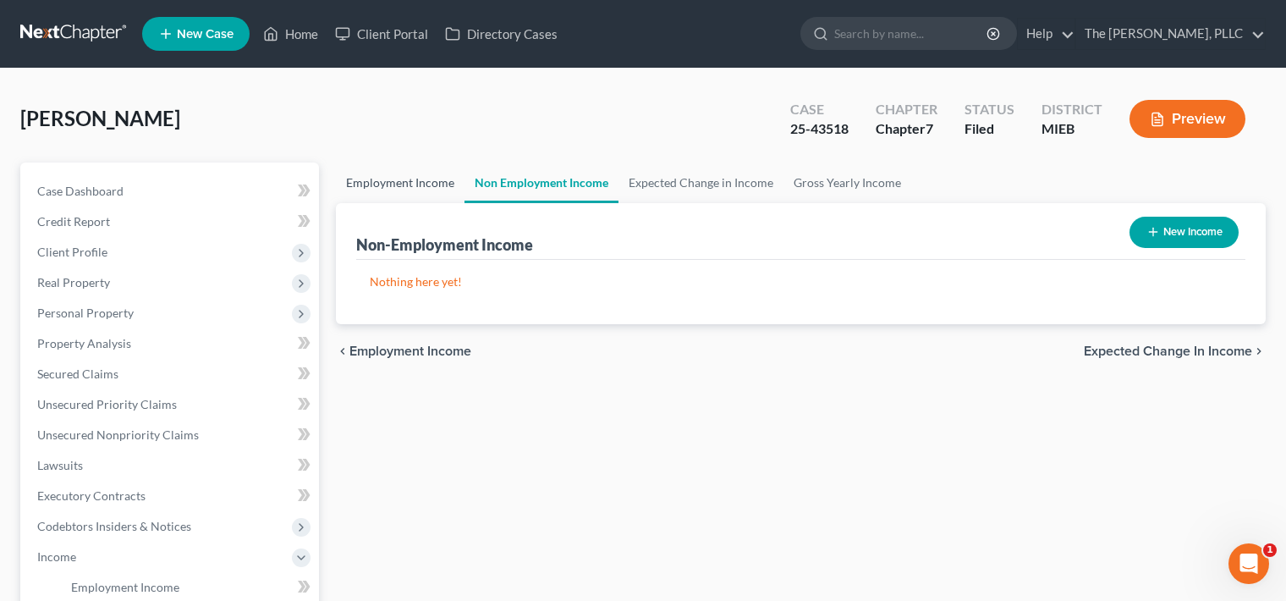
click at [446, 179] on link "Employment Income" at bounding box center [400, 182] width 129 height 41
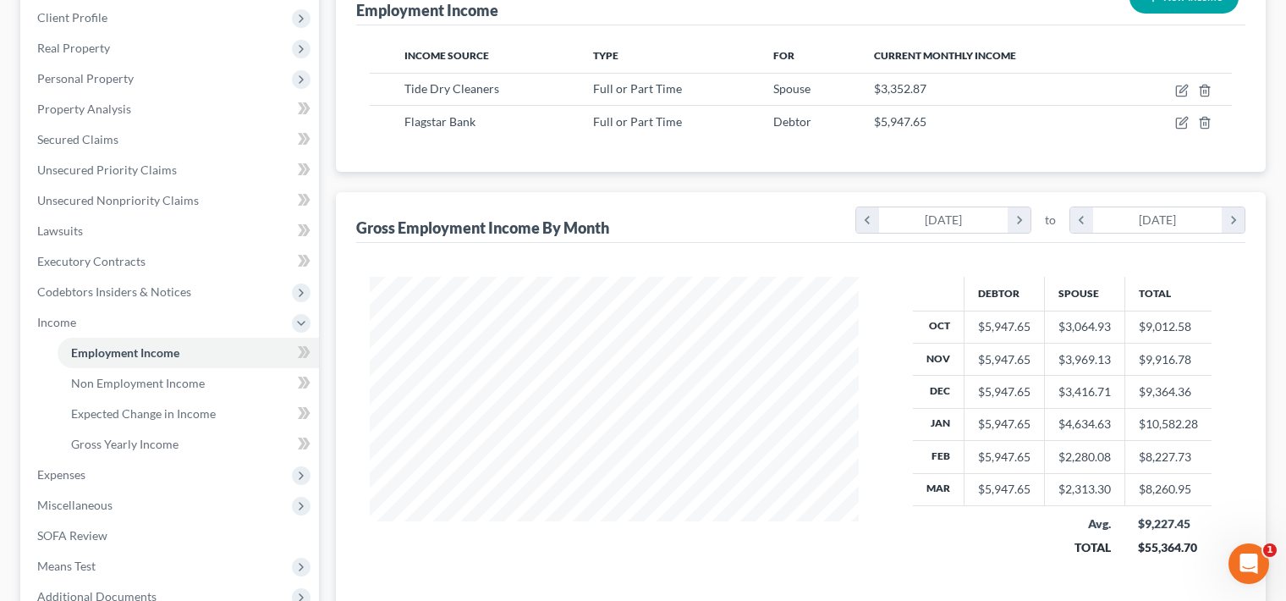
scroll to position [261, 0]
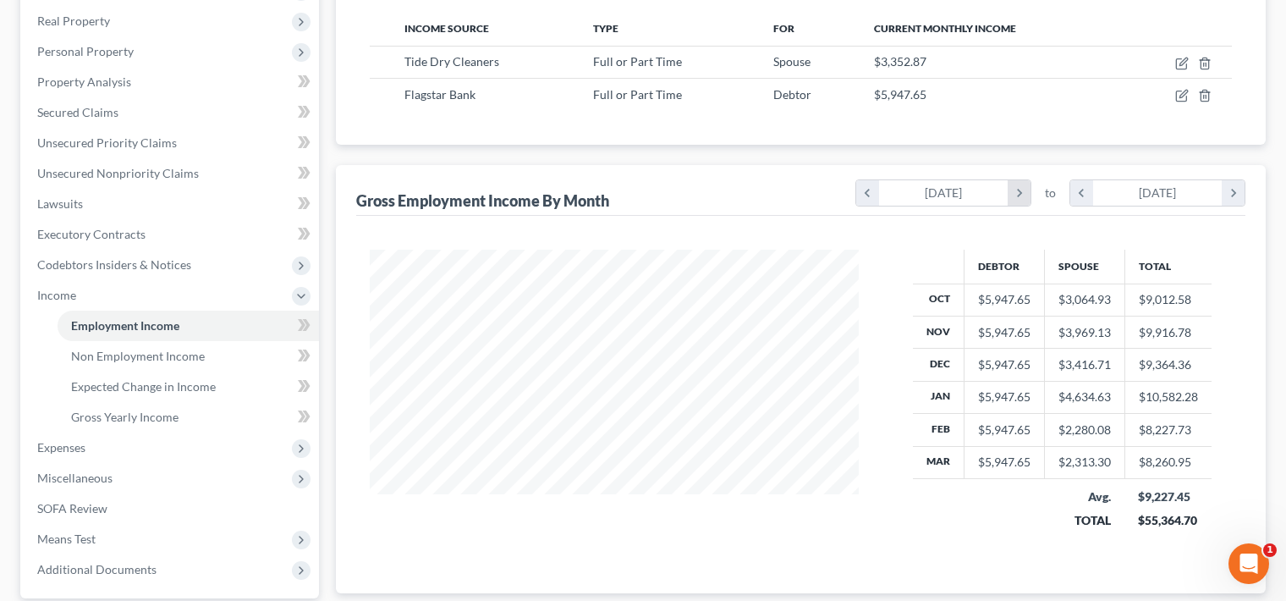
click at [1014, 194] on icon "chevron_right" at bounding box center [1019, 192] width 23 height 25
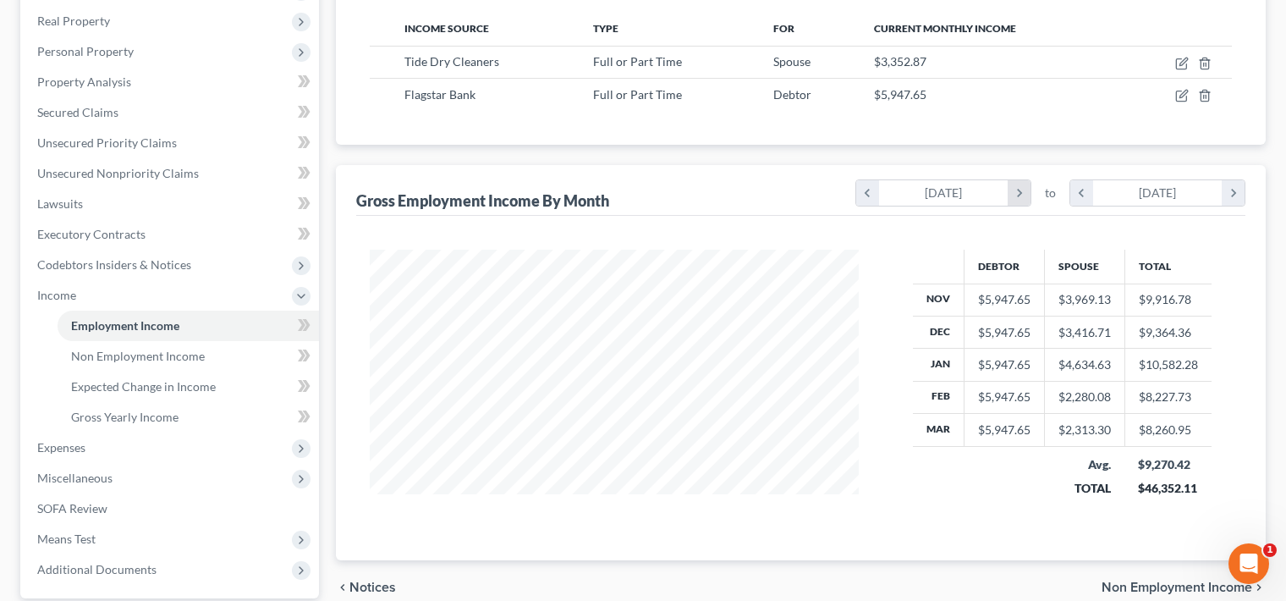
scroll to position [845854, 845601]
click at [1014, 194] on icon "chevron_right" at bounding box center [1019, 192] width 23 height 25
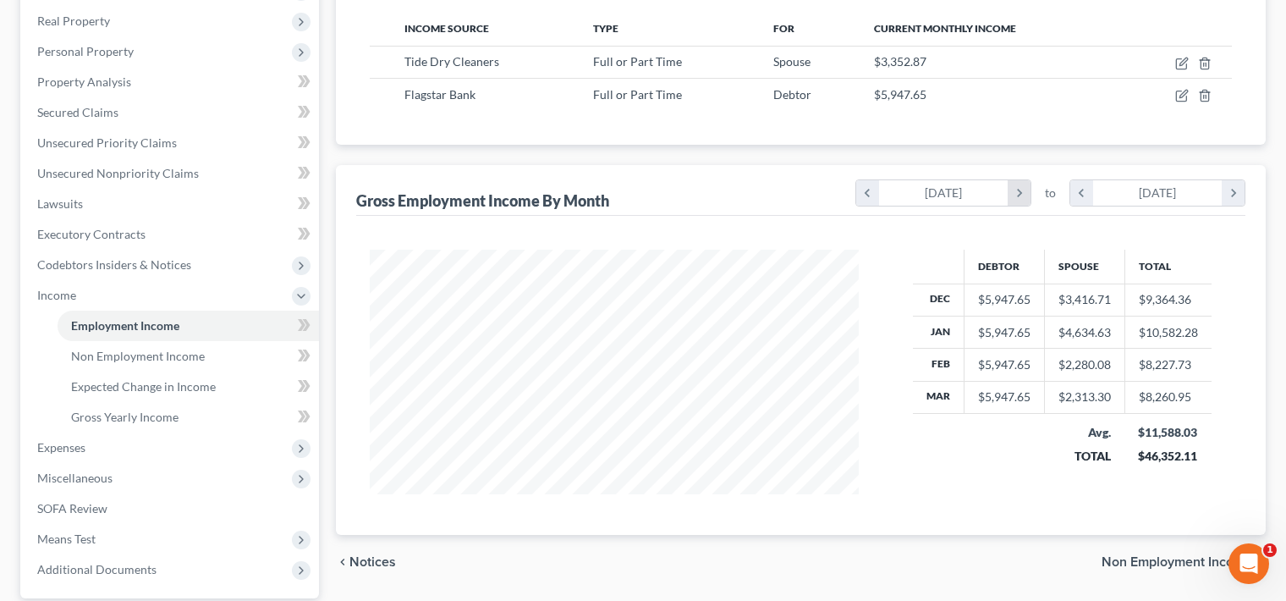
scroll to position [845880, 845601]
click at [1014, 194] on icon "chevron_right" at bounding box center [1019, 192] width 23 height 25
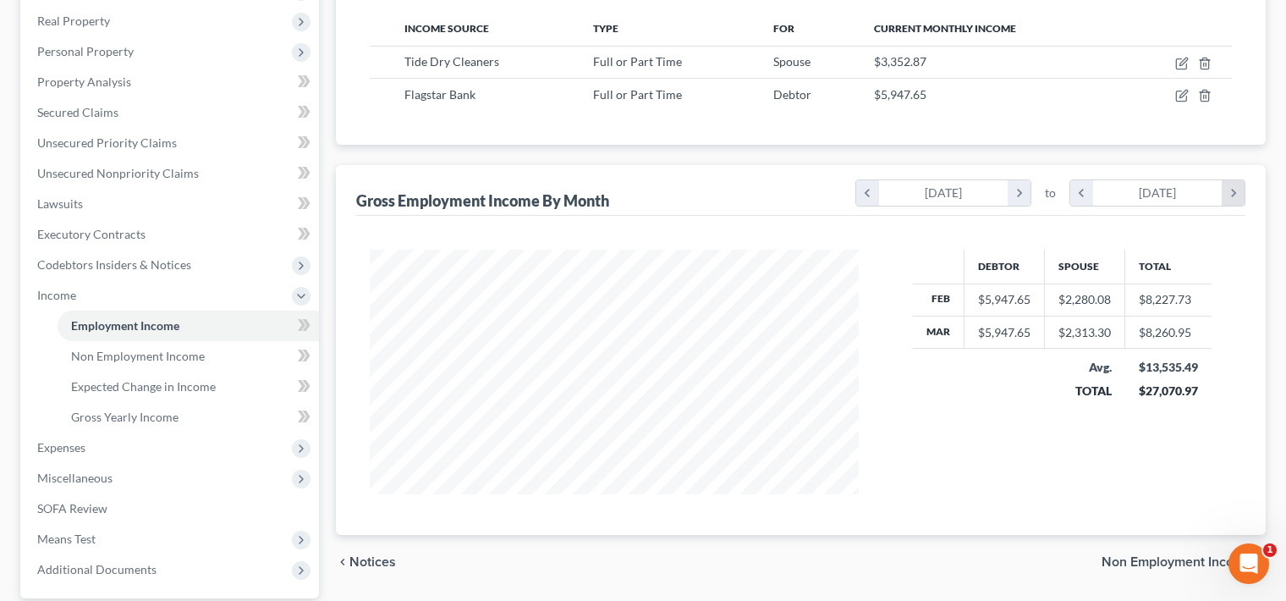
click at [1229, 191] on icon "chevron_right" at bounding box center [1233, 192] width 23 height 25
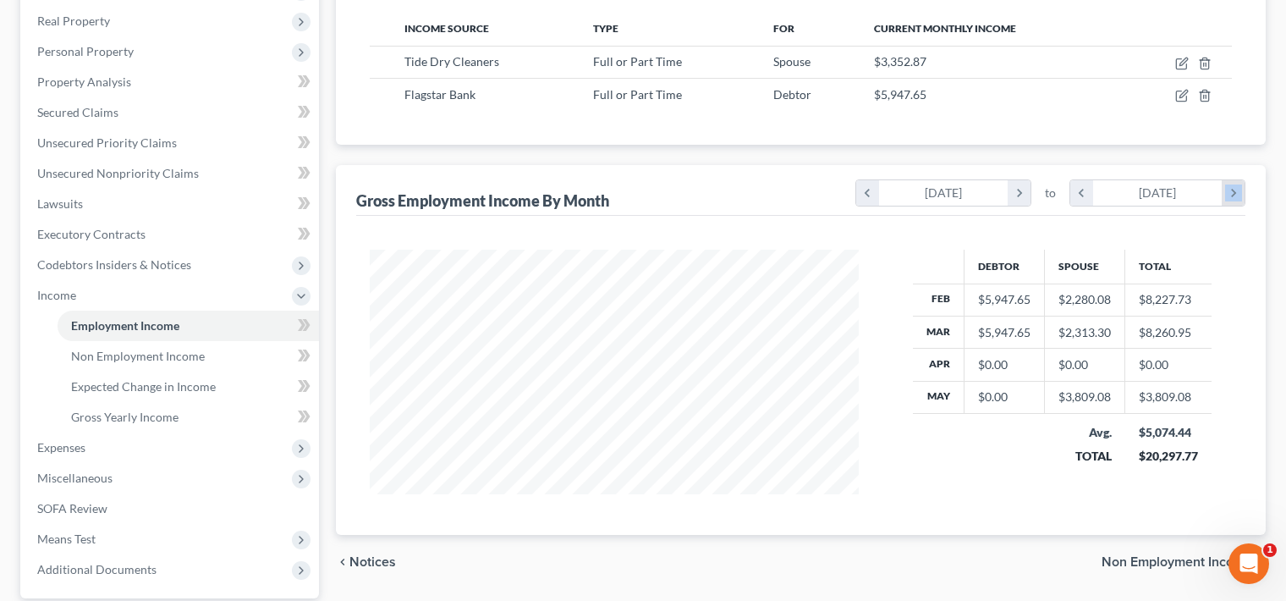
click at [1229, 191] on icon "chevron_right" at bounding box center [1233, 192] width 23 height 25
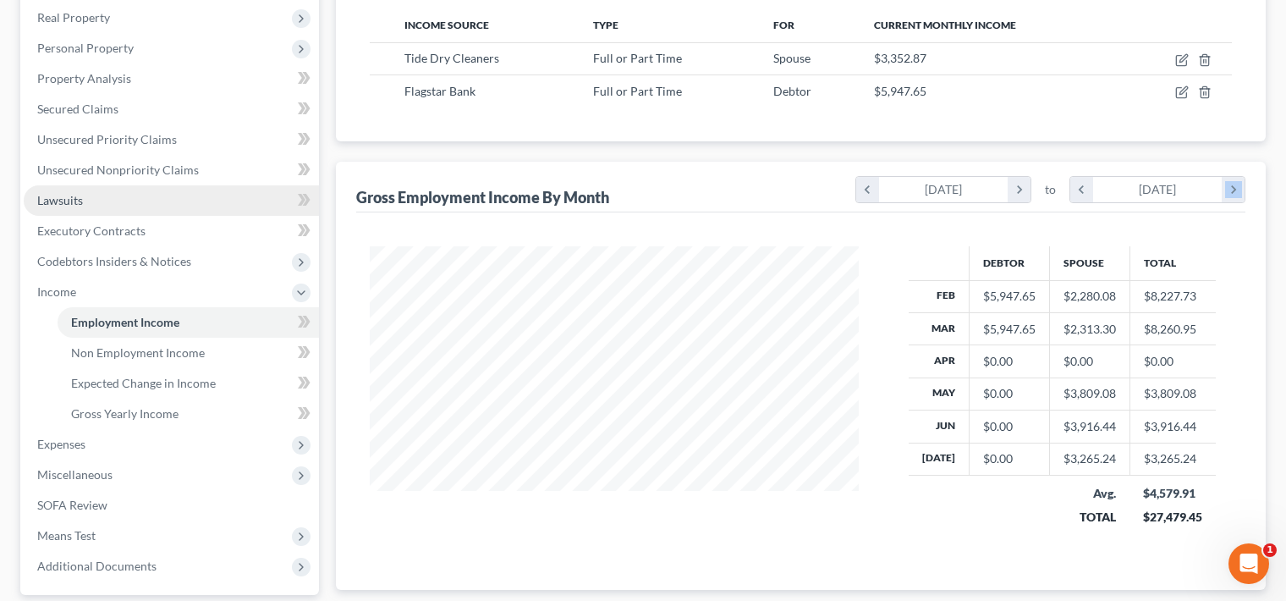
scroll to position [0, 0]
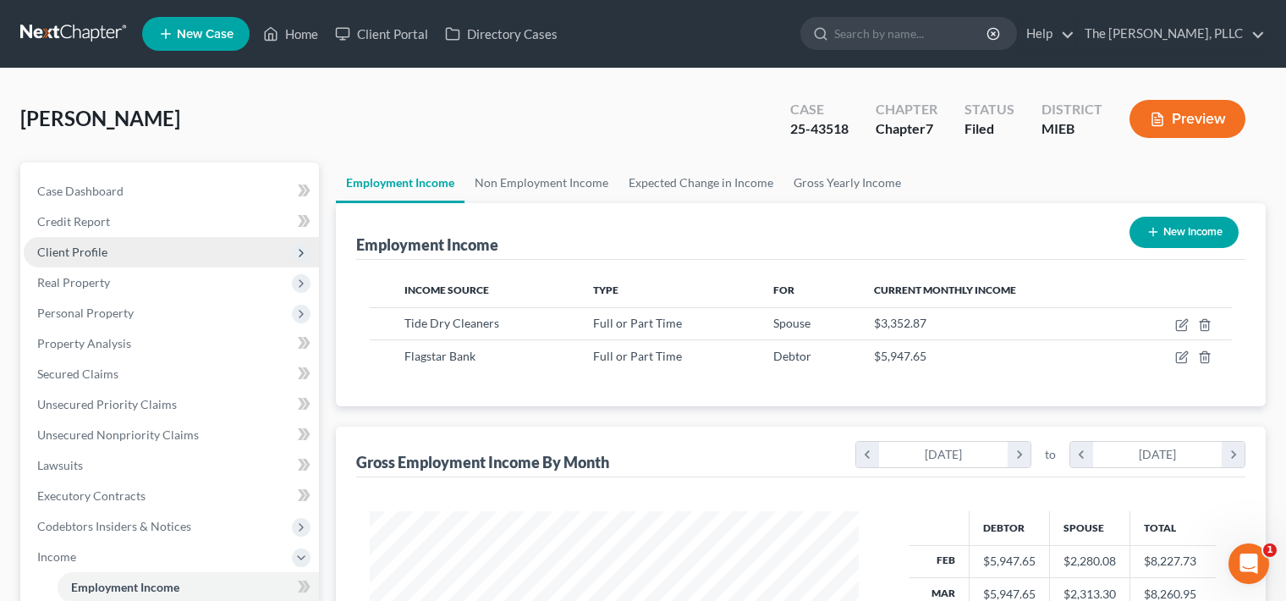
click at [118, 249] on span "Client Profile" at bounding box center [171, 252] width 295 height 30
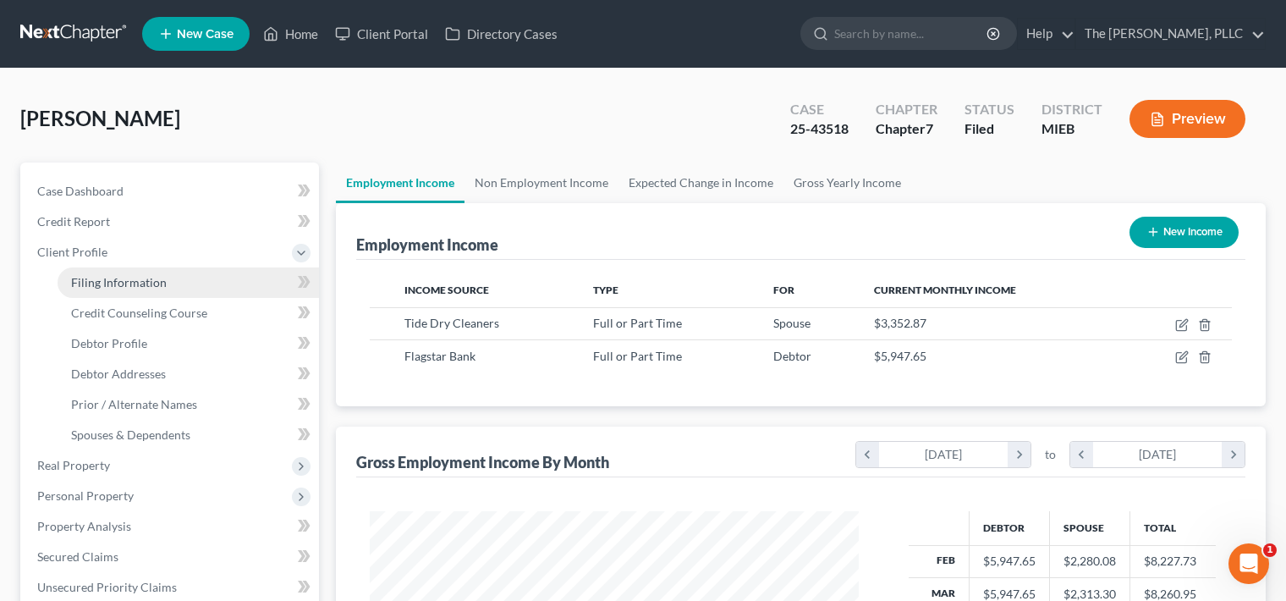
click at [203, 289] on link "Filing Information" at bounding box center [188, 282] width 261 height 30
select select "1"
select select "0"
select select "40"
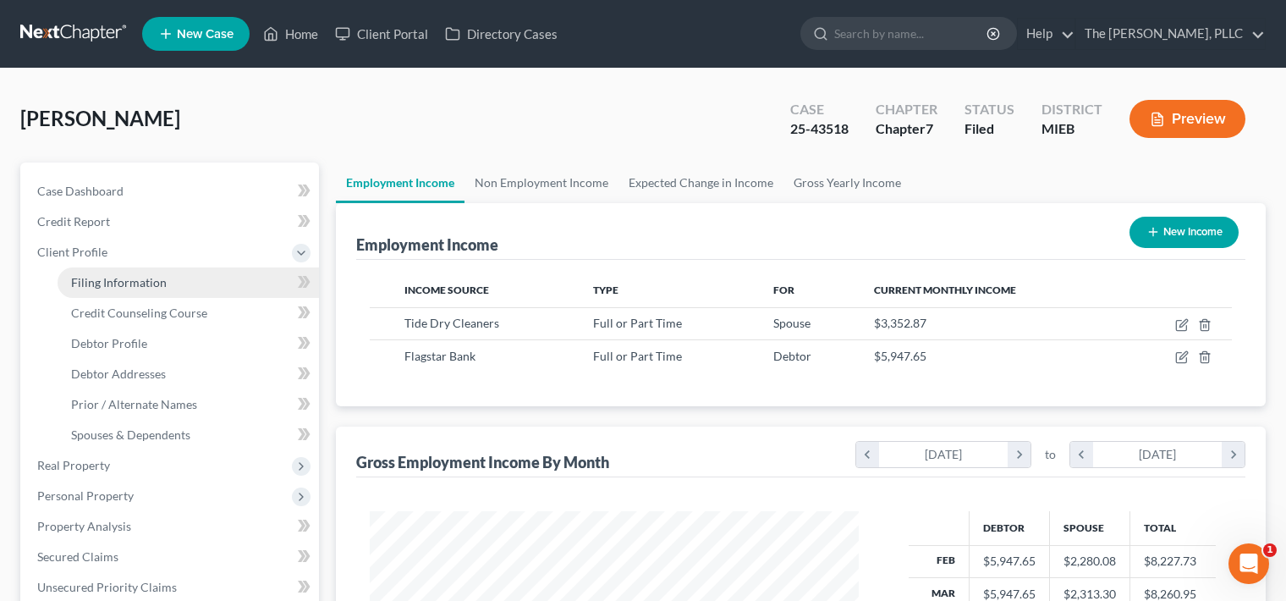
select select "0"
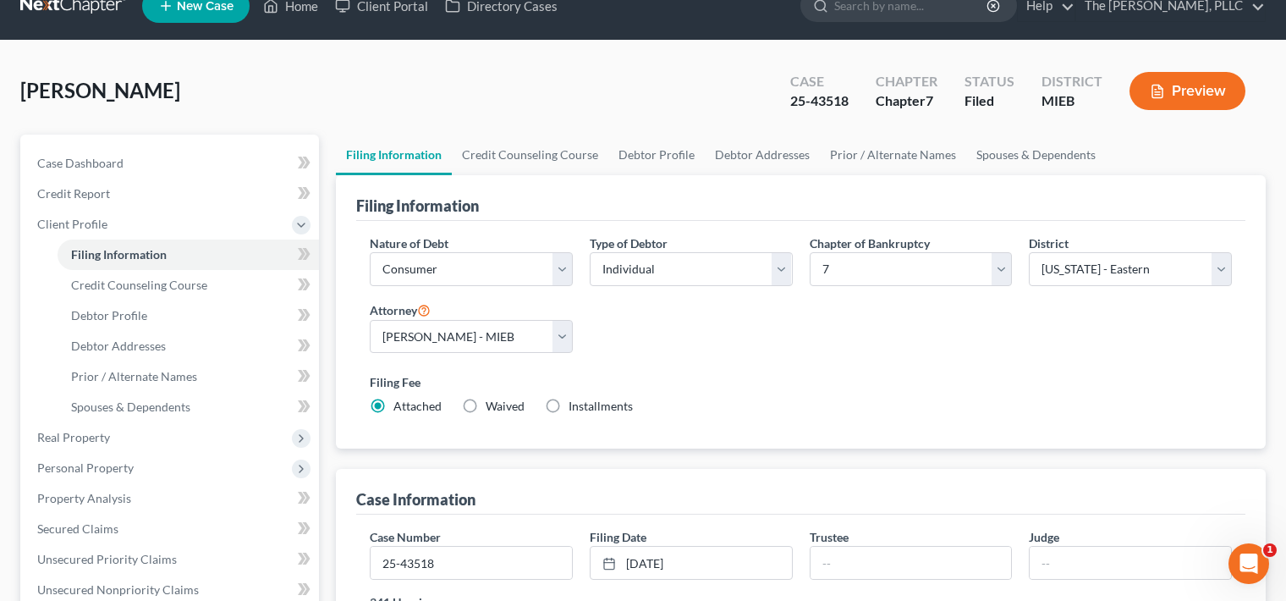
scroll to position [135, 0]
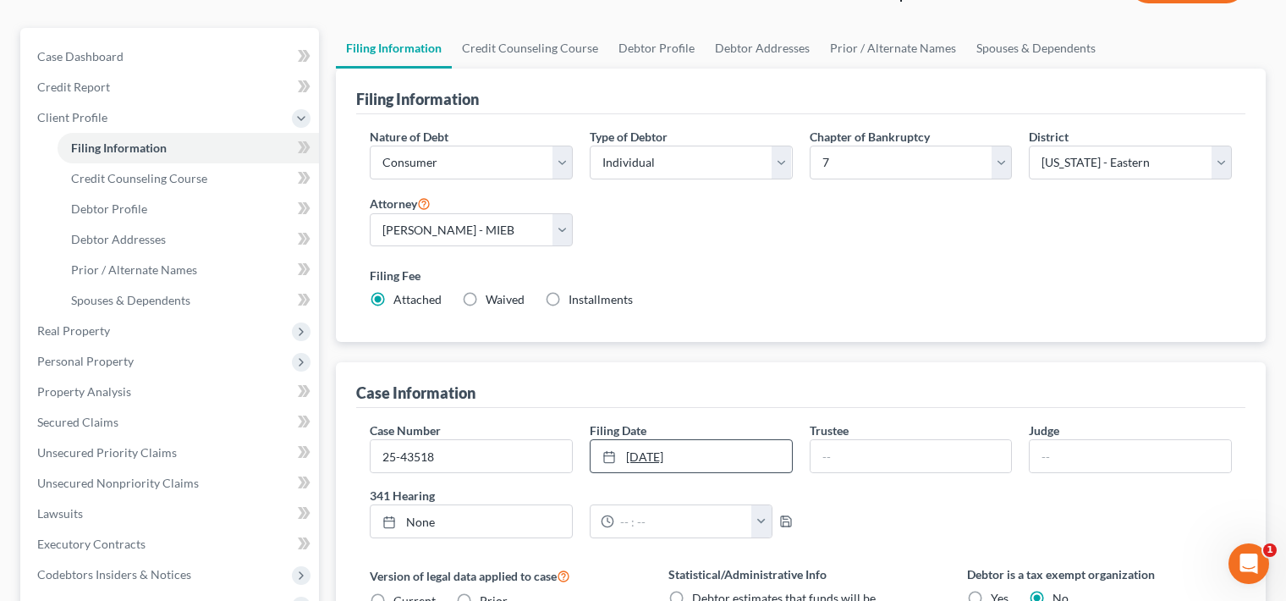
click at [646, 453] on link "[DATE]" at bounding box center [691, 456] width 201 height 32
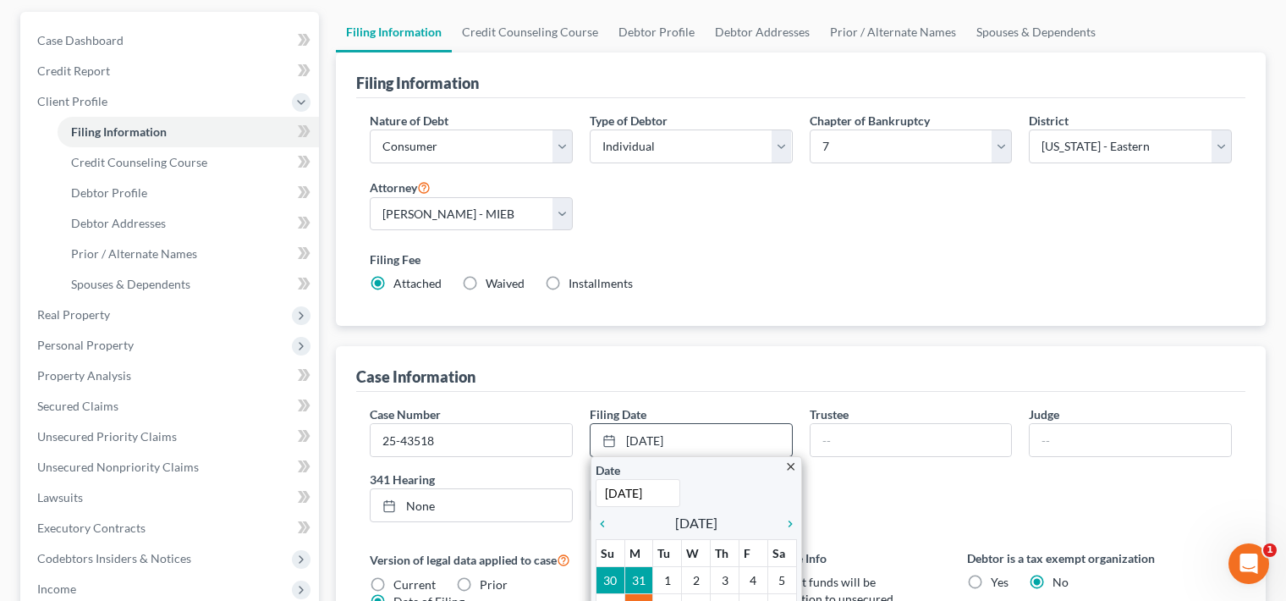
scroll to position [375, 0]
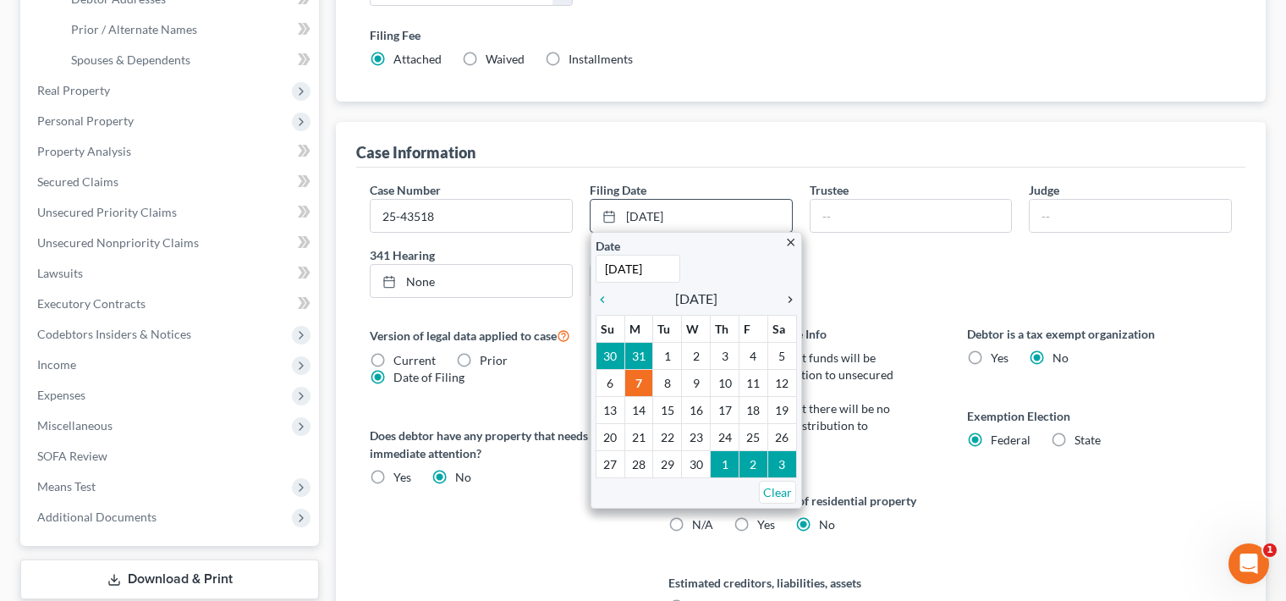
click at [788, 301] on icon "chevron_right" at bounding box center [786, 300] width 22 height 14
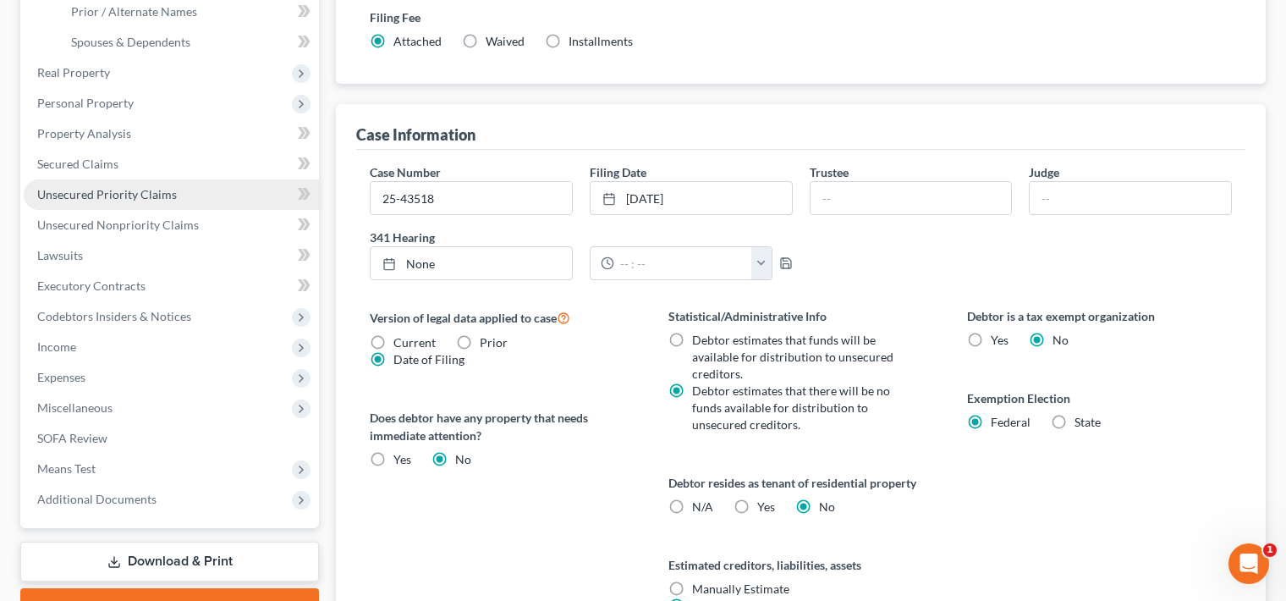
scroll to position [380, 0]
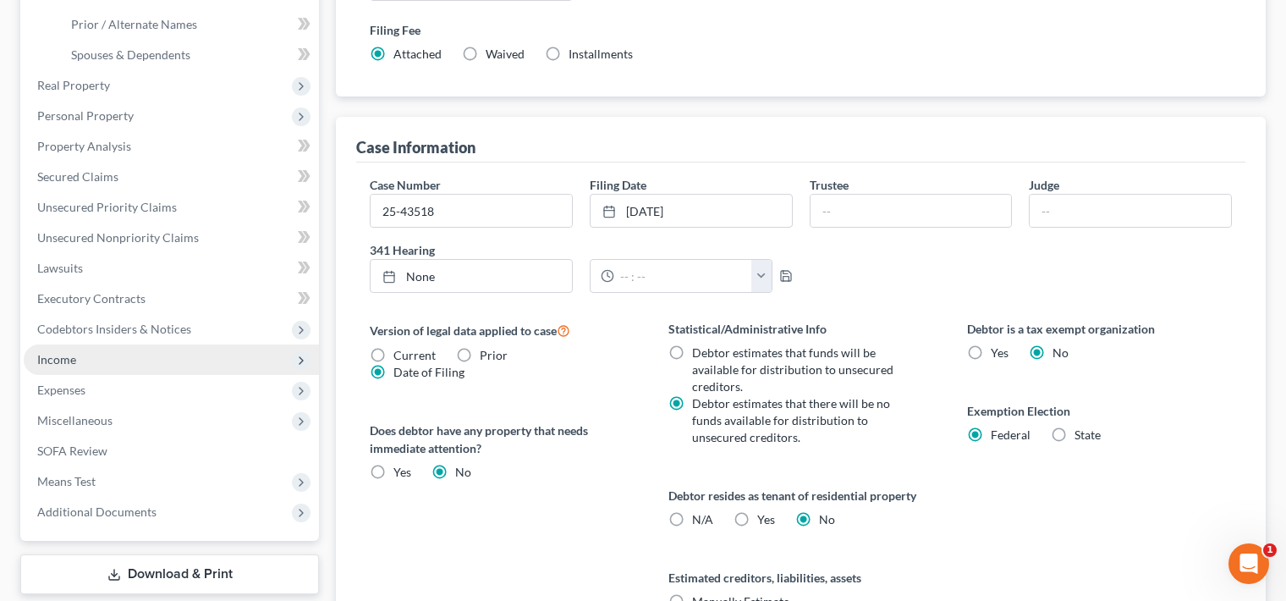
click at [69, 364] on span "Income" at bounding box center [56, 359] width 39 height 14
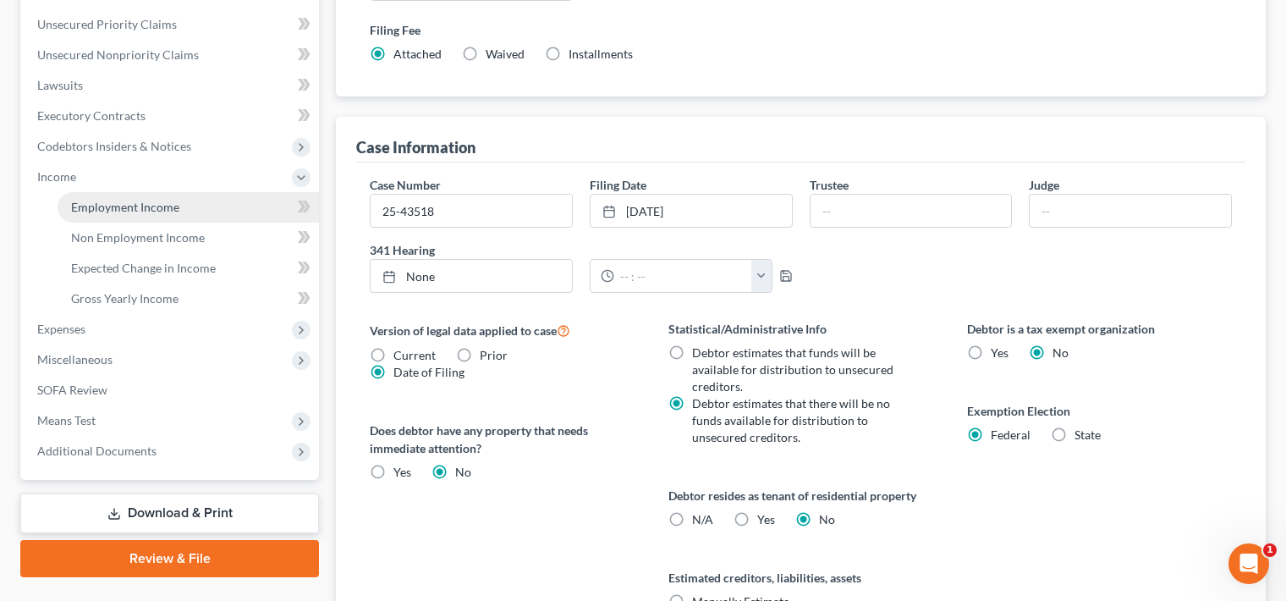
click at [138, 214] on link "Employment Income" at bounding box center [188, 207] width 261 height 30
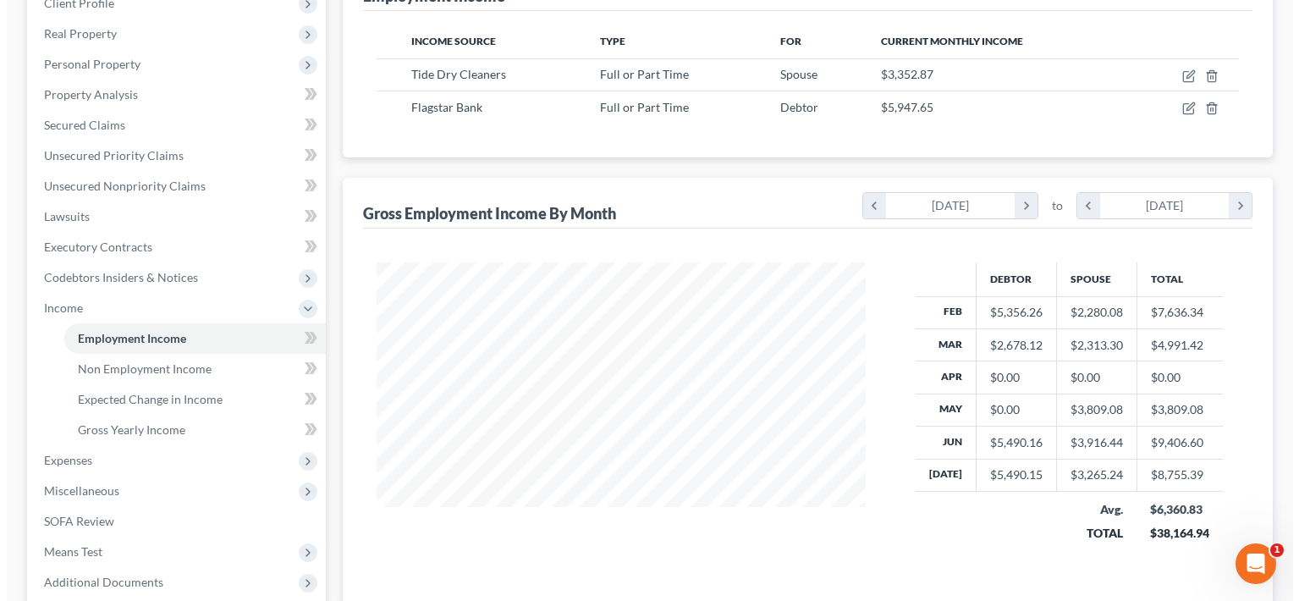
scroll to position [245, 0]
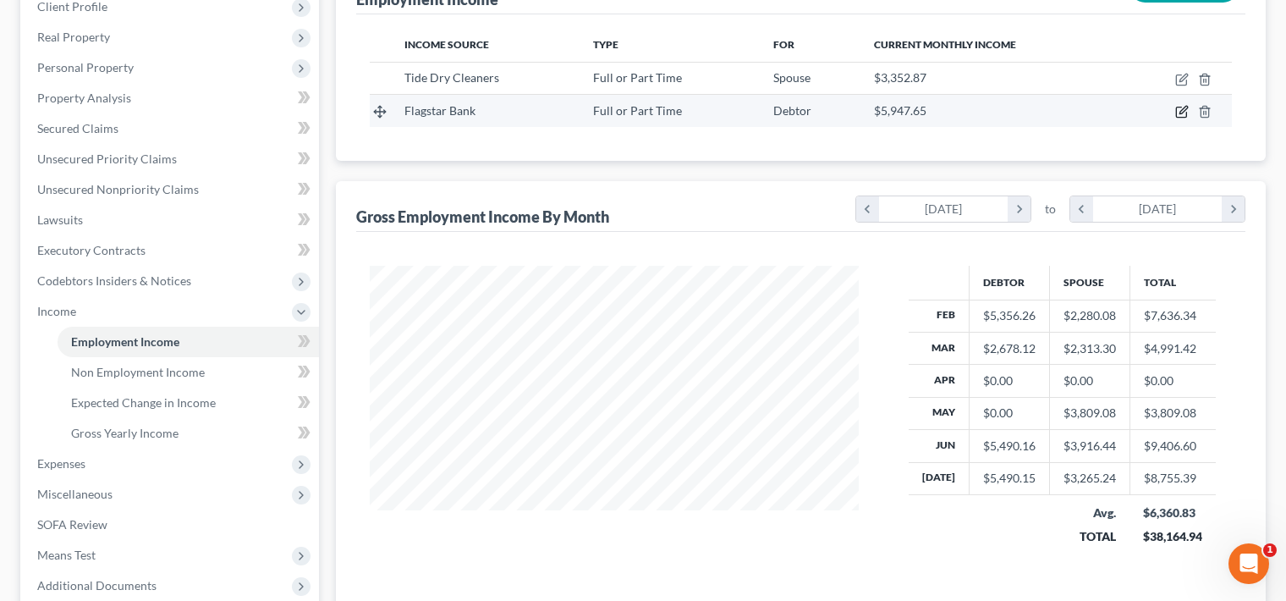
click at [1179, 110] on icon "button" at bounding box center [1182, 112] width 14 height 14
select select "0"
select select "35"
select select "2"
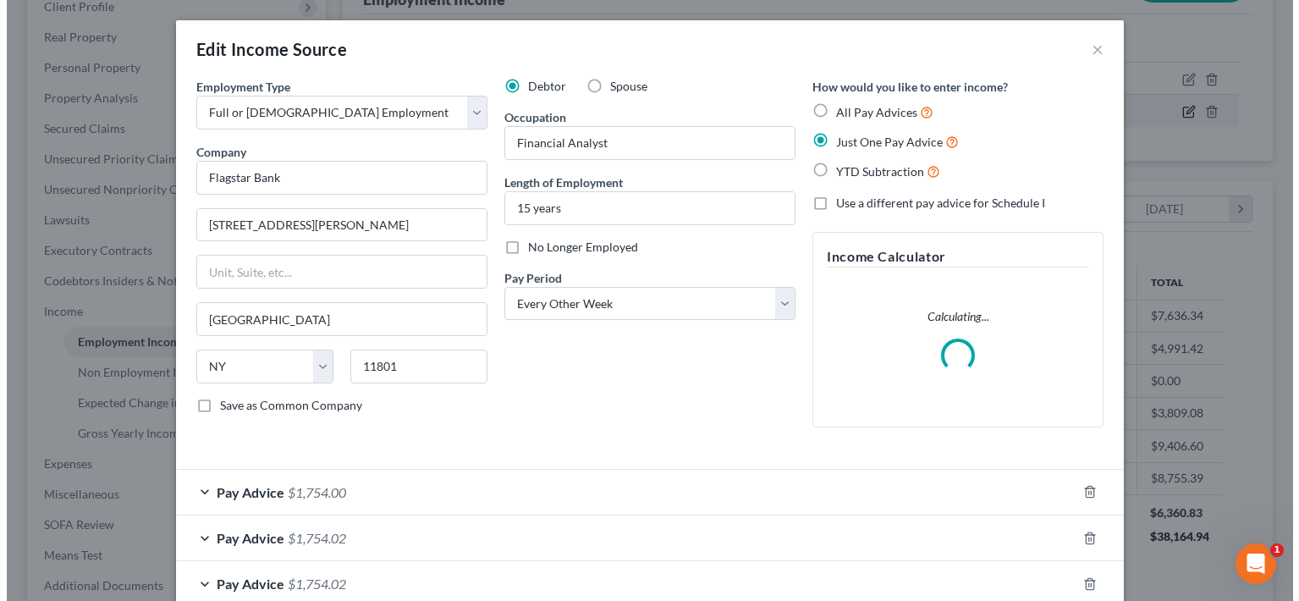
scroll to position [845821, 845596]
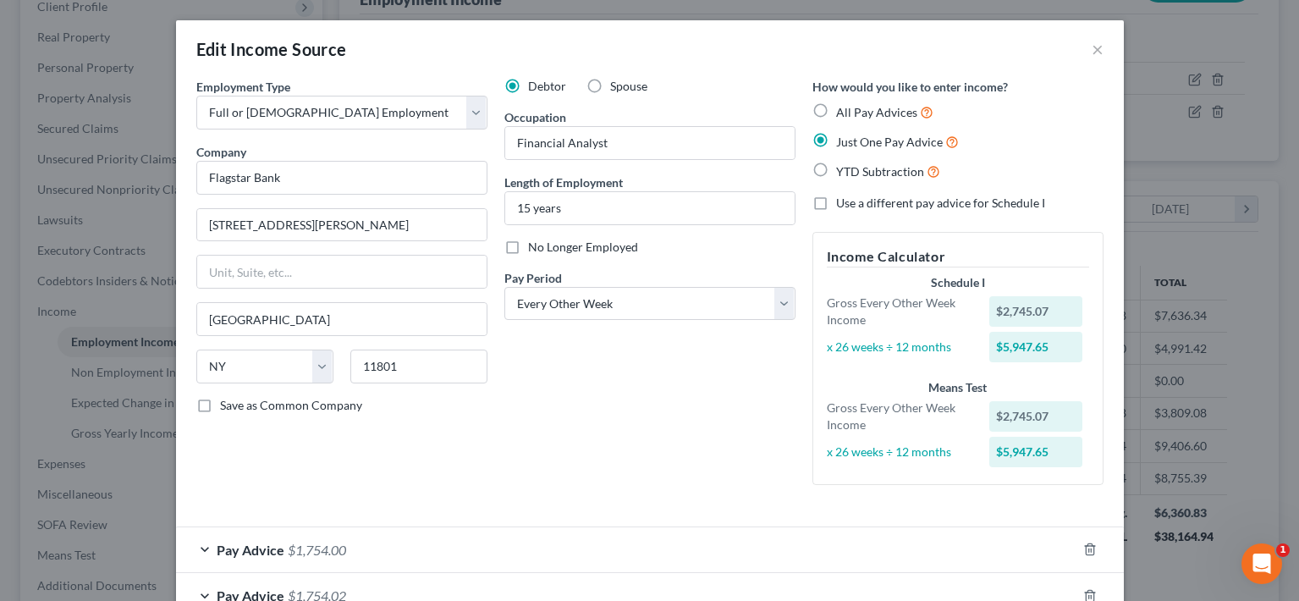
click at [872, 146] on span "Just One Pay Advice" at bounding box center [889, 142] width 107 height 14
click at [854, 143] on input "Just One Pay Advice" at bounding box center [848, 137] width 11 height 11
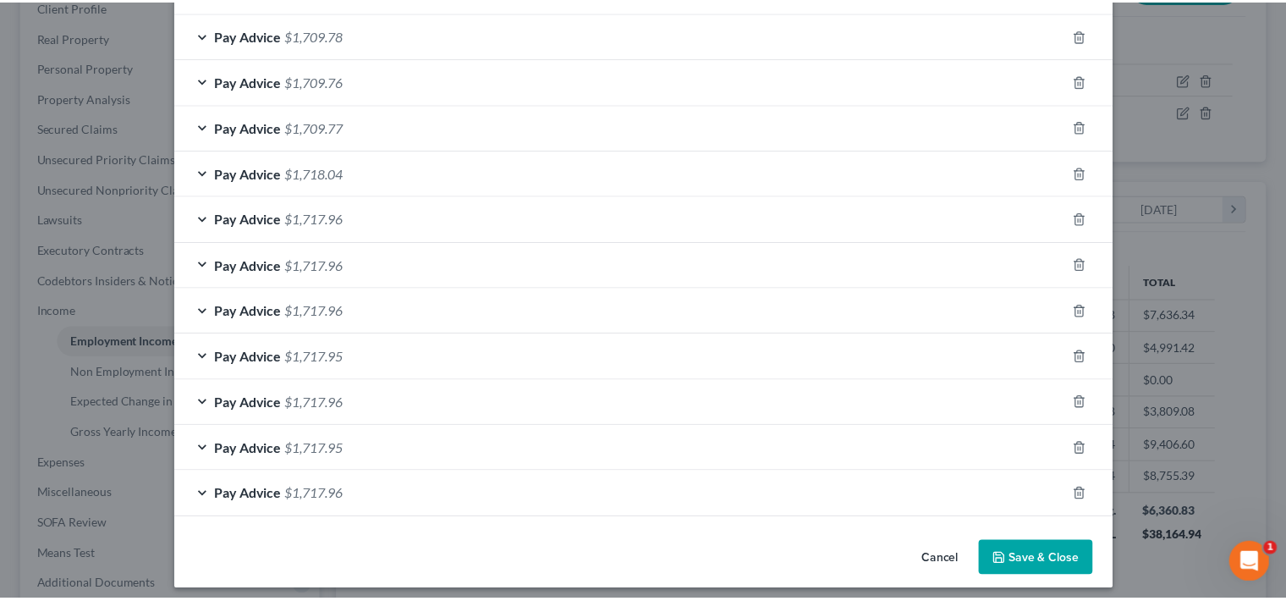
scroll to position [892, 0]
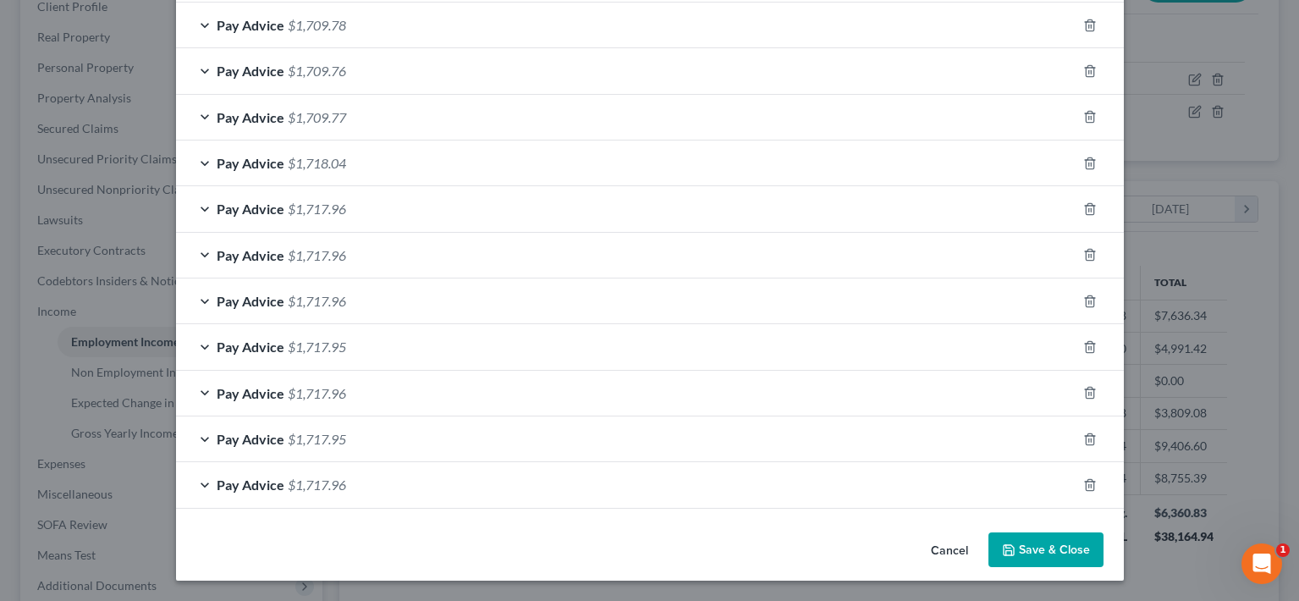
click at [1052, 541] on button "Save & Close" at bounding box center [1045, 550] width 115 height 36
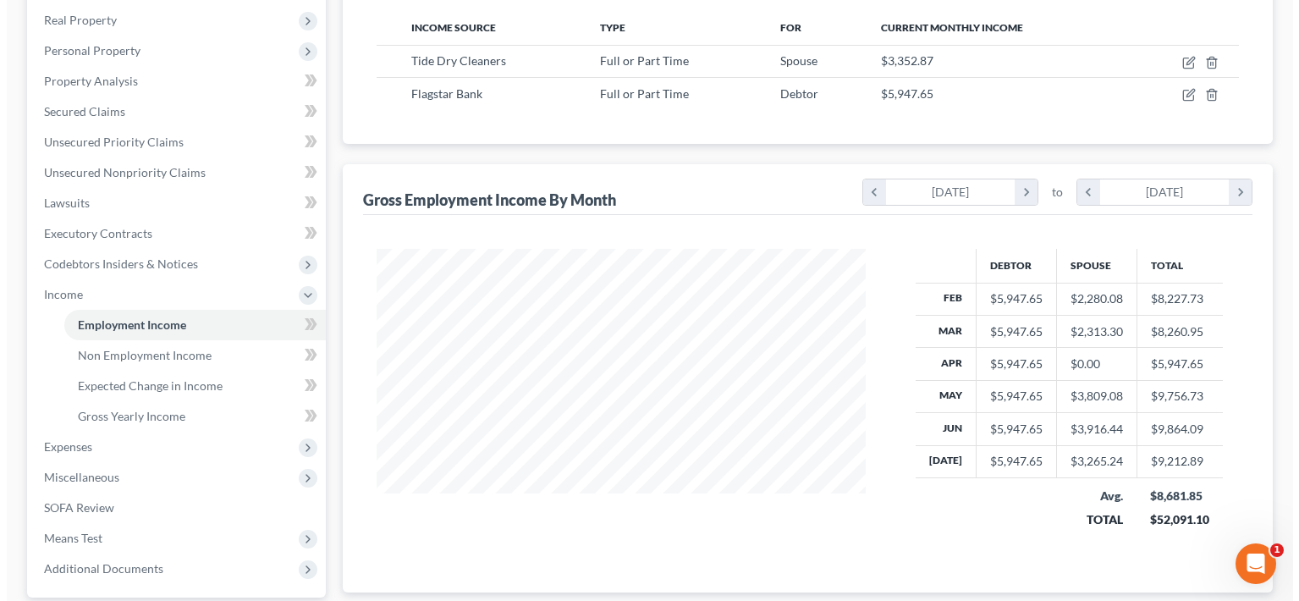
scroll to position [266, 0]
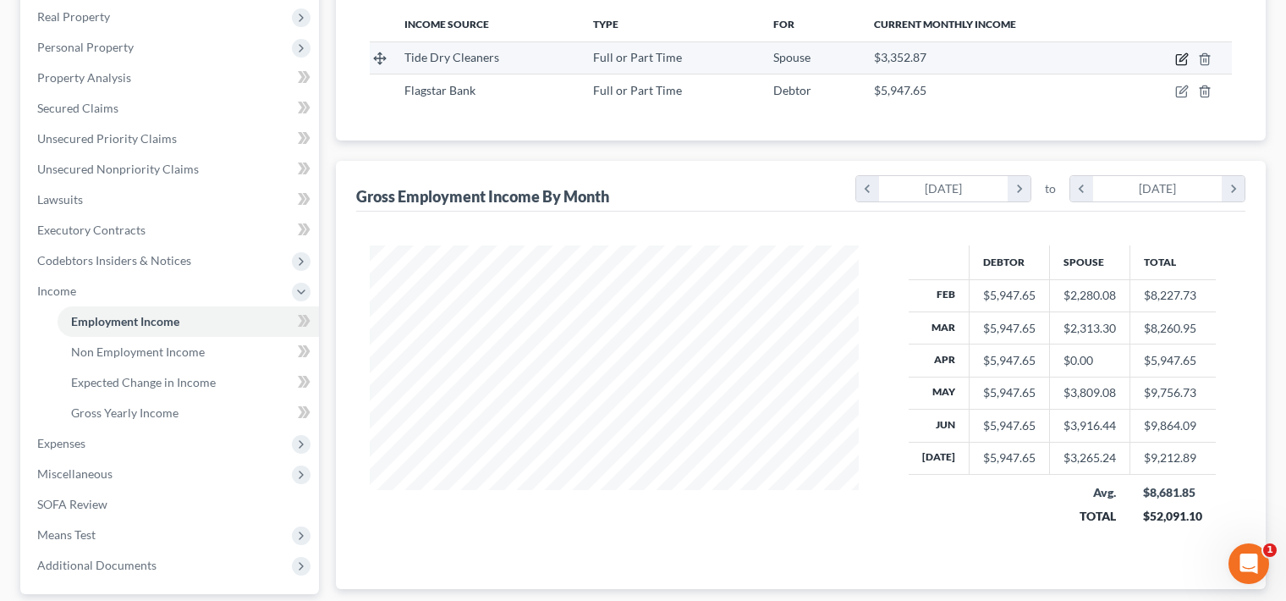
click at [1180, 63] on icon "button" at bounding box center [1182, 59] width 14 height 14
select select "0"
select select "23"
select select "3"
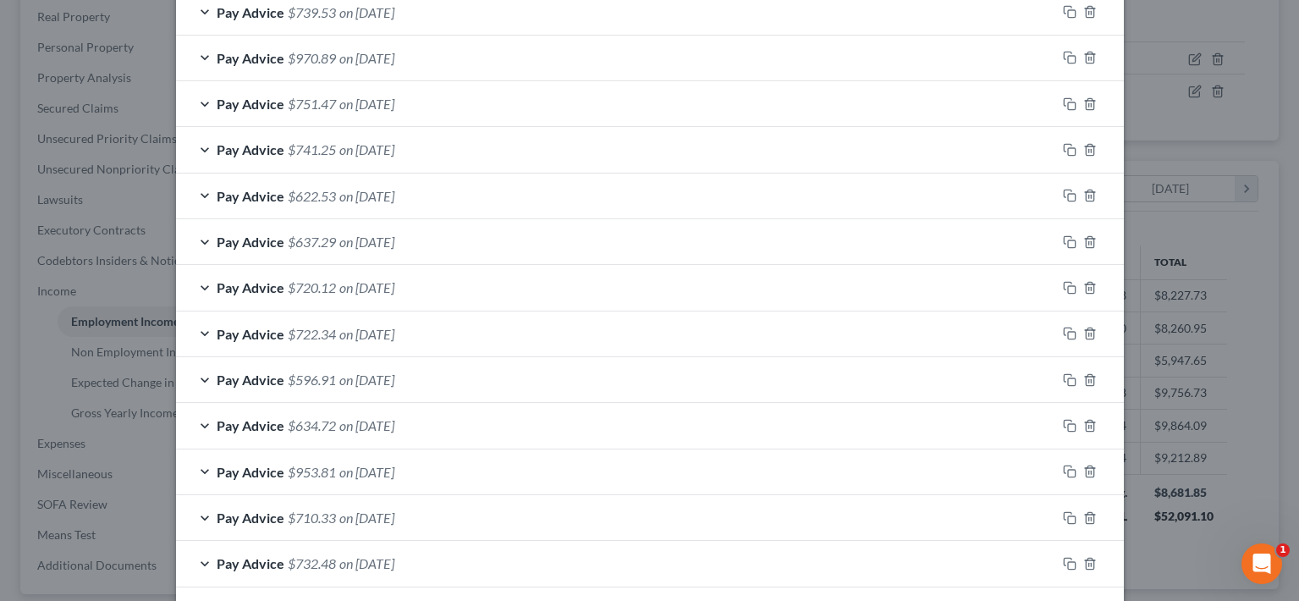
scroll to position [1043, 0]
click at [1198, 96] on div "Edit Income Source × Employment Type * Select Full or [DEMOGRAPHIC_DATA] Employ…" at bounding box center [649, 300] width 1299 height 601
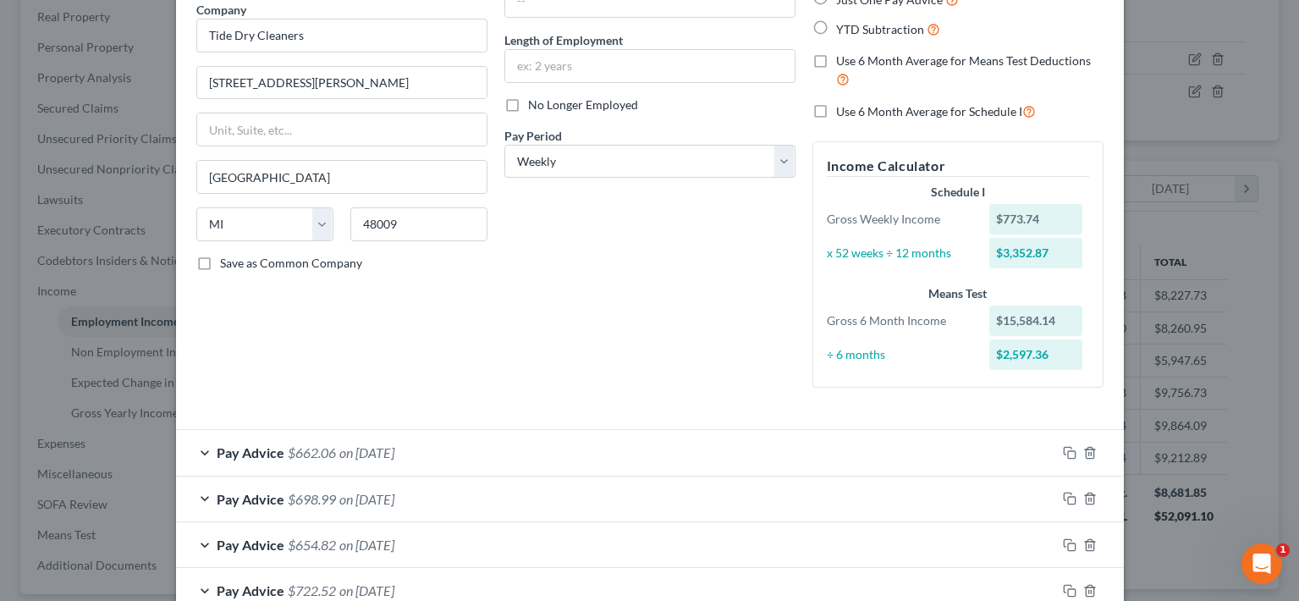
scroll to position [0, 0]
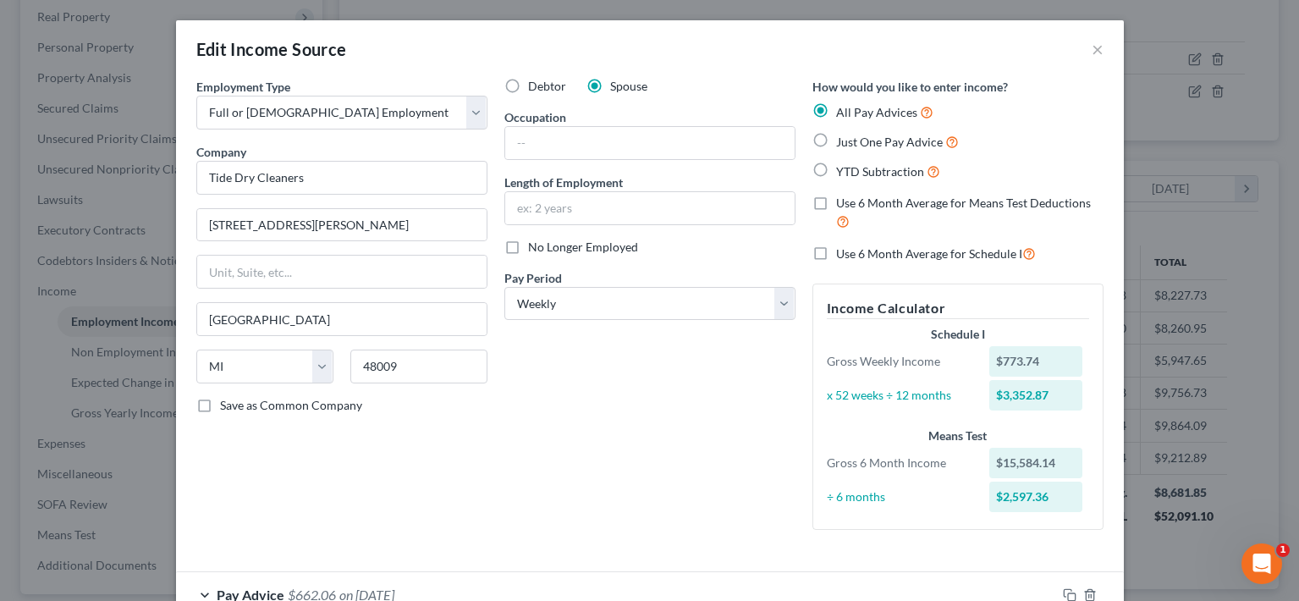
click at [134, 73] on div "Edit Income Source × Employment Type * Select Full or [DEMOGRAPHIC_DATA] Employ…" at bounding box center [649, 300] width 1299 height 601
click at [1093, 45] on button "×" at bounding box center [1098, 49] width 12 height 20
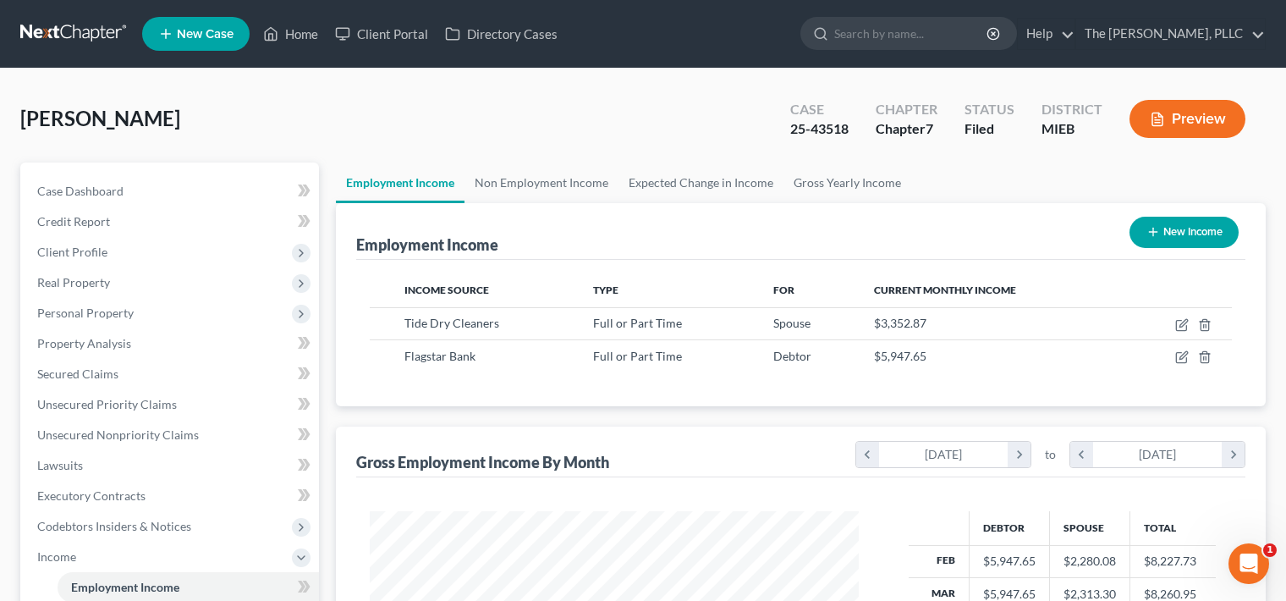
click at [85, 37] on link at bounding box center [74, 34] width 108 height 30
